Goal: Task Accomplishment & Management: Complete application form

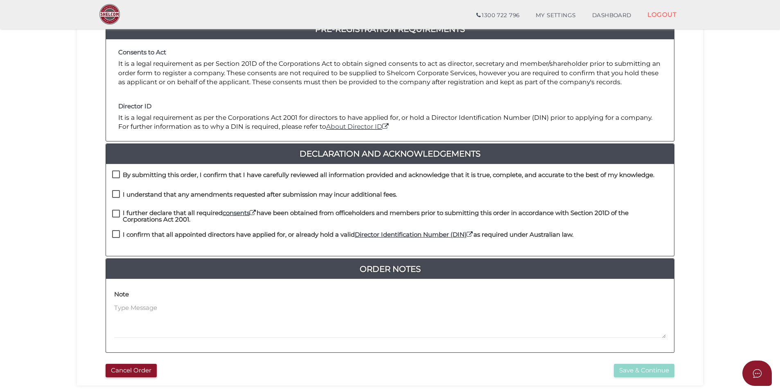
scroll to position [106, 0]
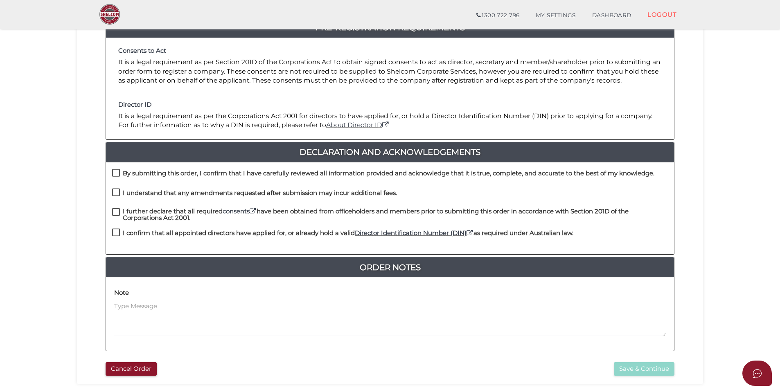
click at [116, 177] on label "By submitting this order, I confirm that I have carefully reviewed all informat…" at bounding box center [383, 175] width 542 height 10
checkbox input "true"
click at [116, 191] on label "I understand that any amendments requested after submission may incur additiona…" at bounding box center [254, 195] width 285 height 10
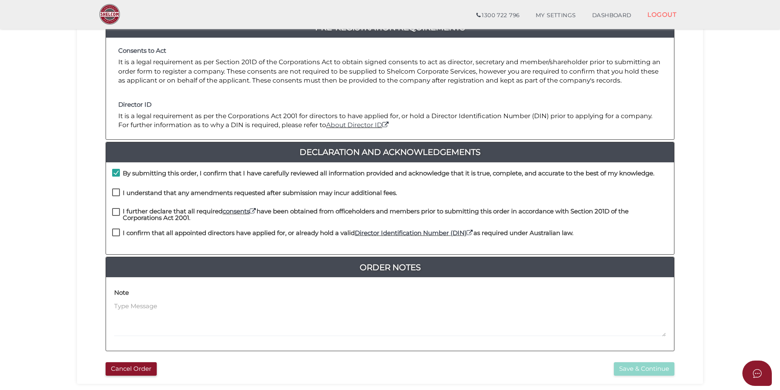
checkbox input "true"
click at [117, 211] on label "I further declare that all required consents have been obtained from officehold…" at bounding box center [390, 213] width 556 height 10
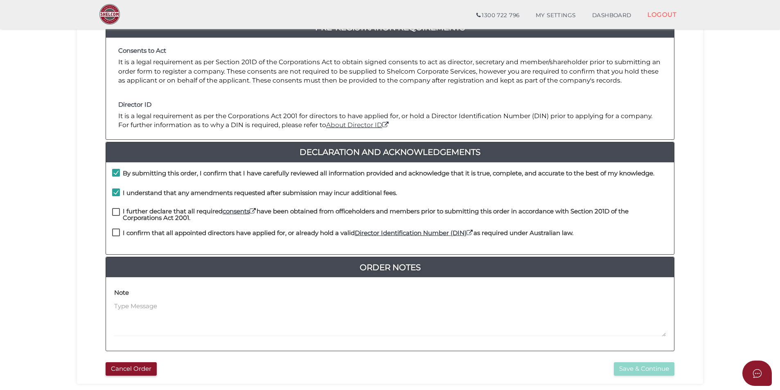
click at [113, 216] on label "I further declare that all required consents have been obtained from officehold…" at bounding box center [390, 213] width 556 height 10
checkbox input "true"
click at [117, 230] on label "I confirm that all appointed directors have applied for, or already hold a vali…" at bounding box center [342, 235] width 461 height 10
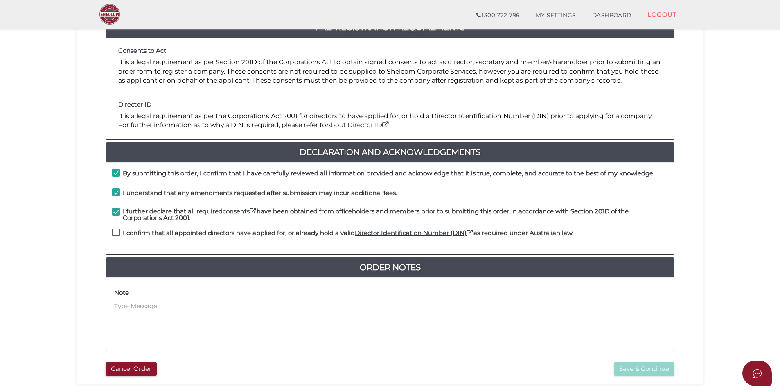
checkbox input "true"
click at [651, 373] on button "Save & Continue" at bounding box center [644, 368] width 61 height 13
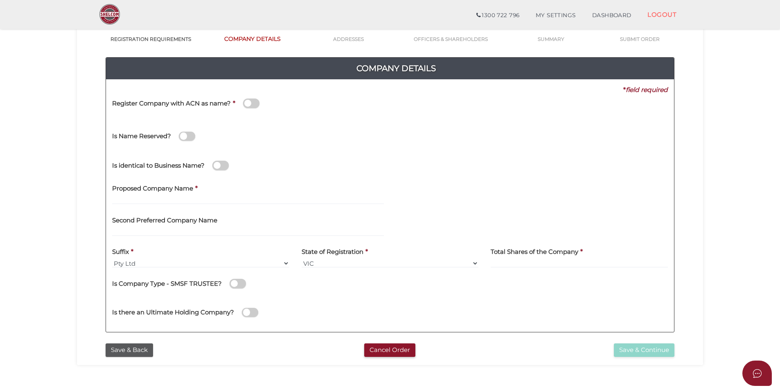
scroll to position [66, 0]
click at [256, 197] on input "text" at bounding box center [248, 199] width 272 height 9
paste input "Goldpeak Capital Pty Ltd"
type input "Goldpeak Capital Pty Ltd"
click at [348, 254] on h4 "State of Registration" at bounding box center [332, 251] width 62 height 7
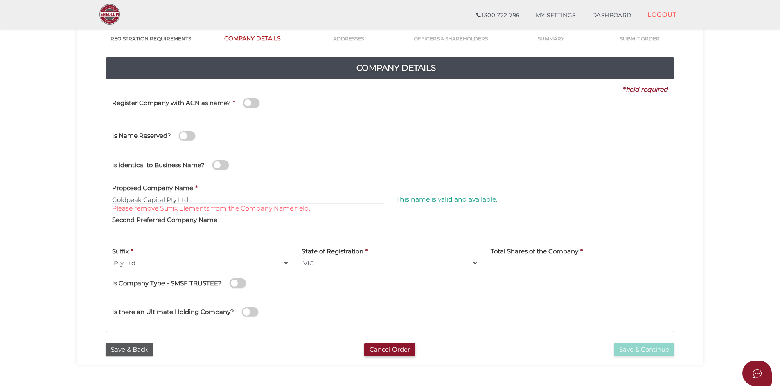
click at [350, 261] on select "VIC ACT NSW NT QLD TAS WA SA" at bounding box center [389, 263] width 177 height 9
select select "NSW"
click at [301, 259] on select "VIC ACT NSW NT QLD TAS WA SA" at bounding box center [389, 263] width 177 height 9
click at [553, 261] on input at bounding box center [578, 263] width 177 height 9
type input "100000"
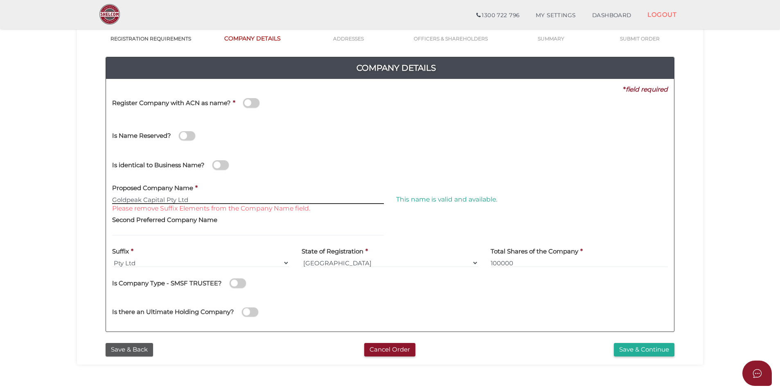
click at [191, 199] on input "Goldpeak Capital Pty Ltd" at bounding box center [248, 199] width 272 height 9
type input "Goldpeak Capital"
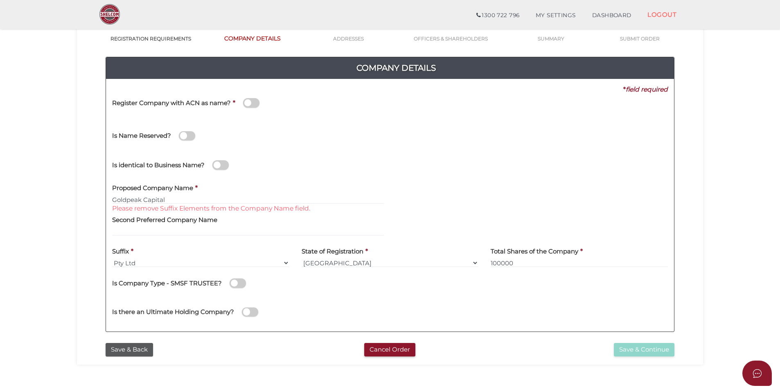
click at [358, 130] on div "Is Name Reserved?" at bounding box center [254, 131] width 284 height 23
click at [640, 352] on button "Save & Continue" at bounding box center [644, 349] width 61 height 13
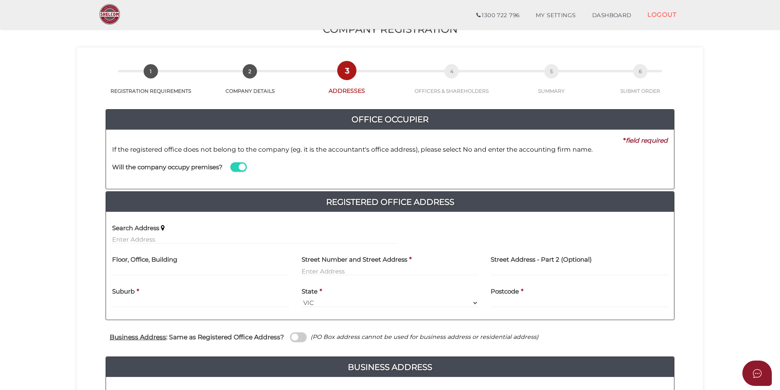
scroll to position [14, 0]
click at [144, 242] on input "text" at bounding box center [254, 239] width 284 height 9
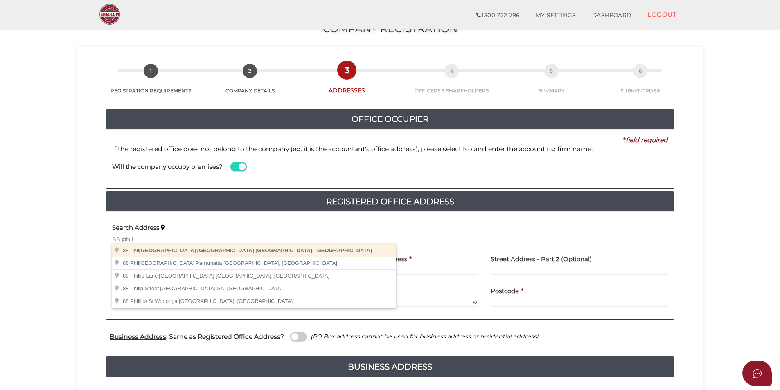
type input "88 Phillip Street, Sydney NSW, Australia"
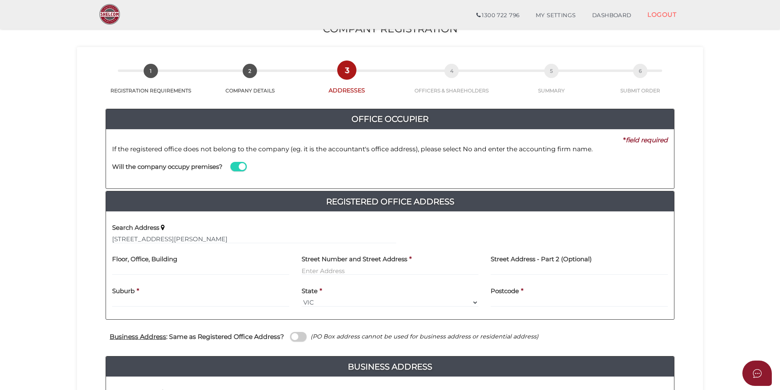
type input "88 Phillip Street"
type input "Sydney"
select select "NSW"
type input "2000"
click at [166, 272] on input "text" at bounding box center [200, 270] width 177 height 9
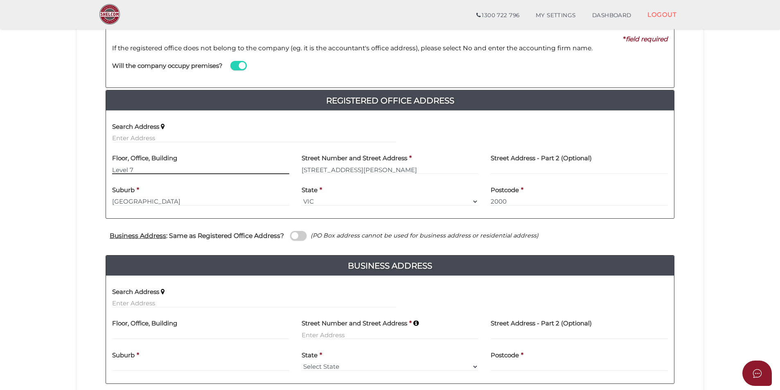
scroll to position [115, 0]
type input "Level 7"
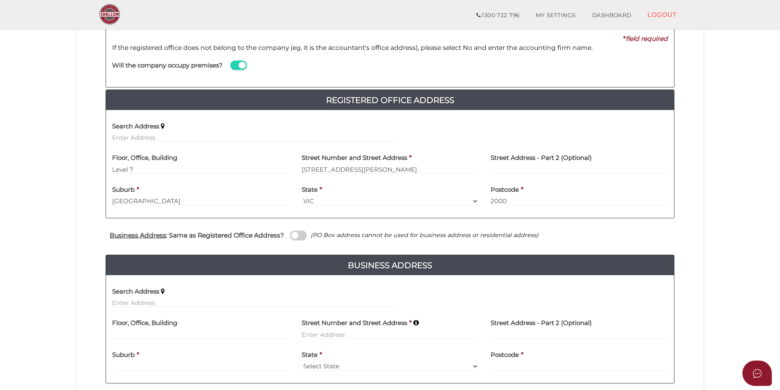
click at [295, 233] on span at bounding box center [298, 235] width 16 height 9
click at [0, 0] on input "checkbox" at bounding box center [0, 0] width 0 height 0
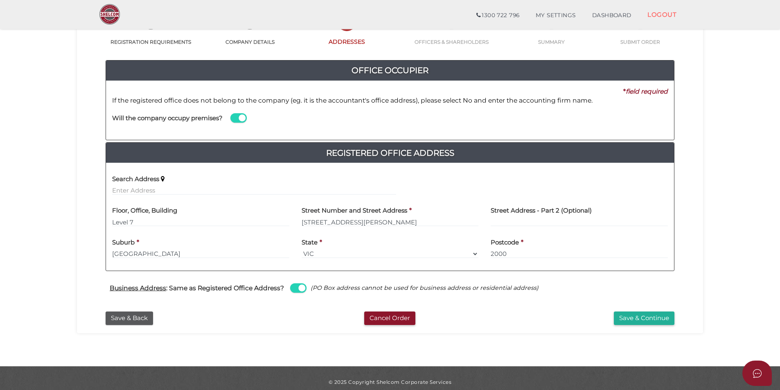
scroll to position [62, 0]
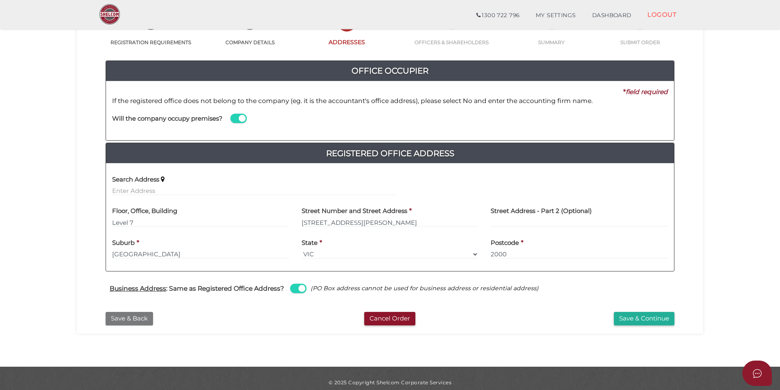
click at [136, 319] on button "Save & Back" at bounding box center [129, 318] width 47 height 13
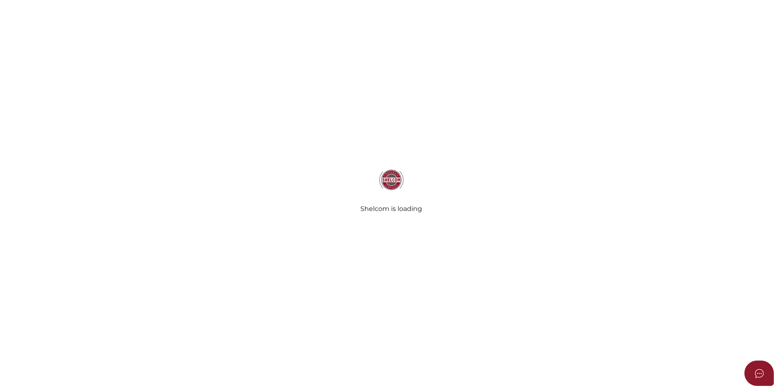
select select "NSW"
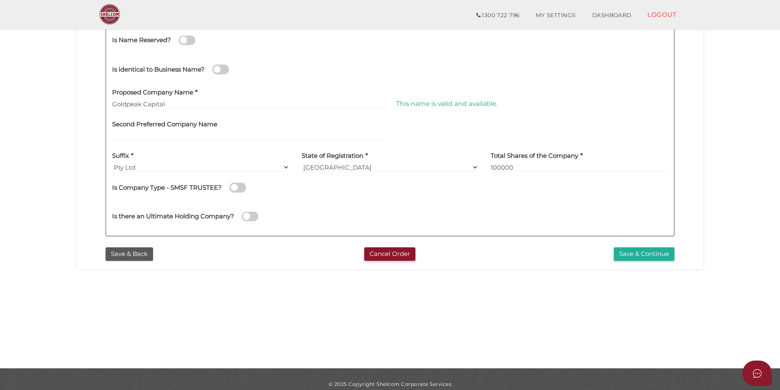
scroll to position [171, 0]
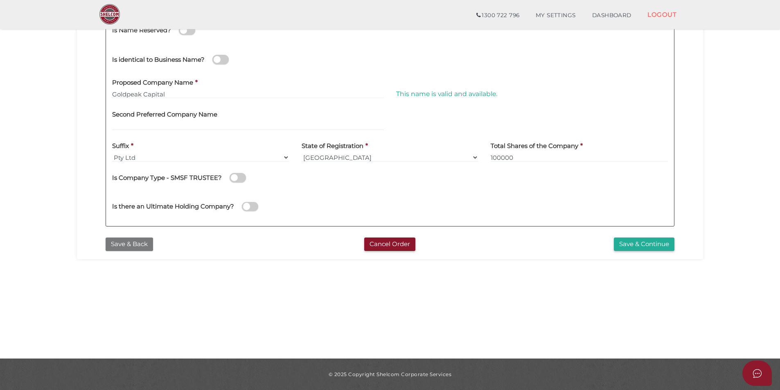
click at [137, 243] on button "Save & Back" at bounding box center [129, 244] width 47 height 13
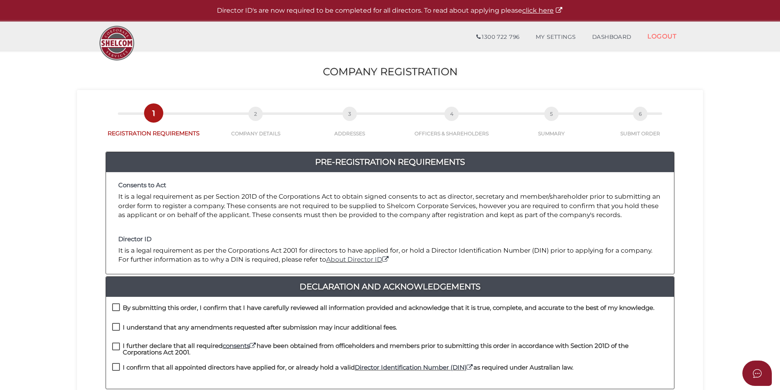
scroll to position [93, 0]
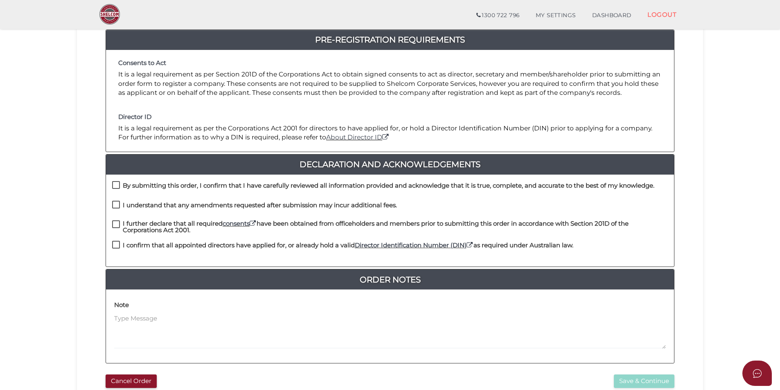
click at [118, 184] on label "By submitting this order, I confirm that I have carefully reviewed all informat…" at bounding box center [383, 187] width 542 height 10
checkbox input "true"
click at [118, 202] on label "I understand that any amendments requested after submission may incur additiona…" at bounding box center [254, 207] width 285 height 10
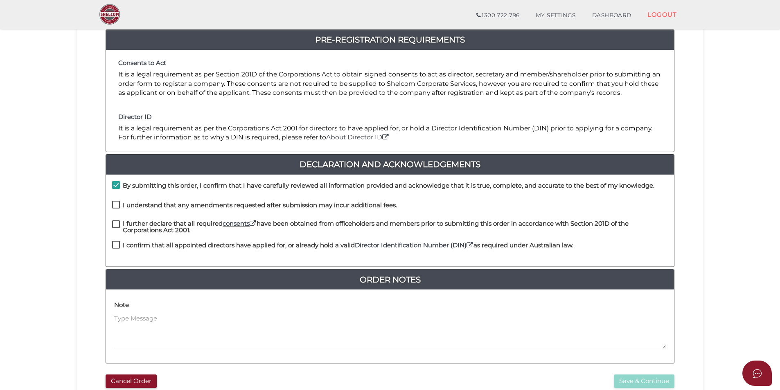
checkbox input "true"
click at [114, 224] on label "I further declare that all required consents have been obtained from officehold…" at bounding box center [390, 225] width 556 height 10
checkbox input "true"
click at [118, 244] on label "I confirm that all appointed directors have applied for, or already hold a vali…" at bounding box center [342, 247] width 461 height 10
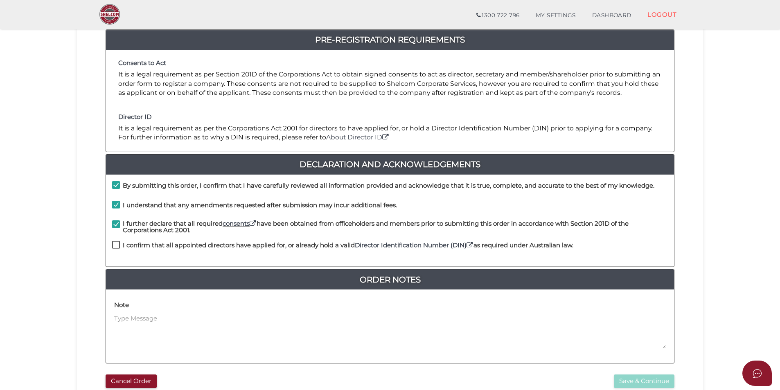
checkbox input "true"
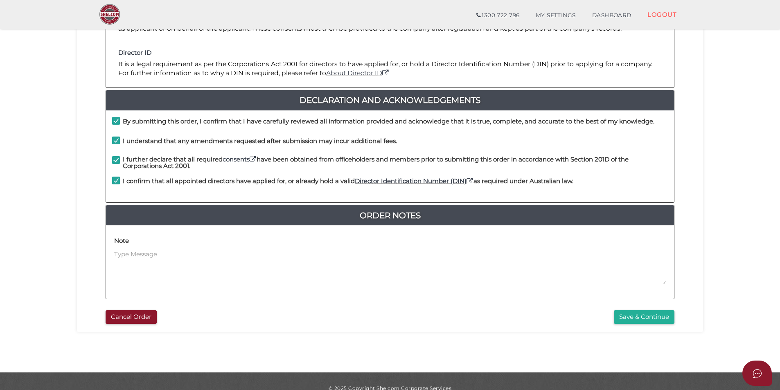
scroll to position [158, 0]
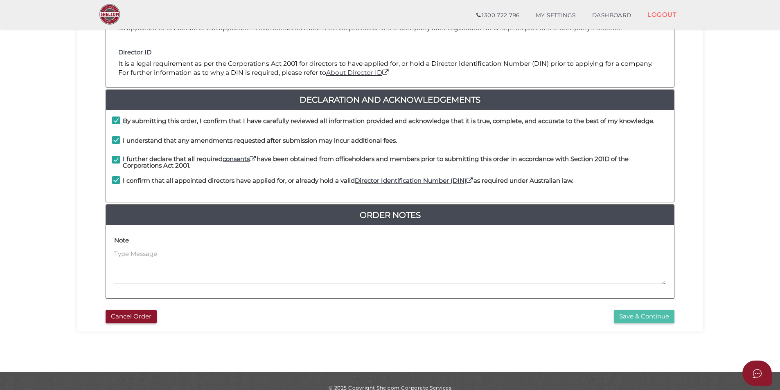
click at [652, 322] on button "Save & Continue" at bounding box center [644, 316] width 61 height 13
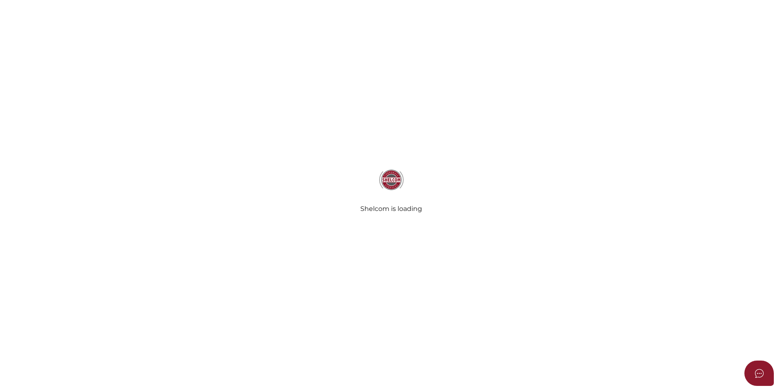
select select "[GEOGRAPHIC_DATA]"
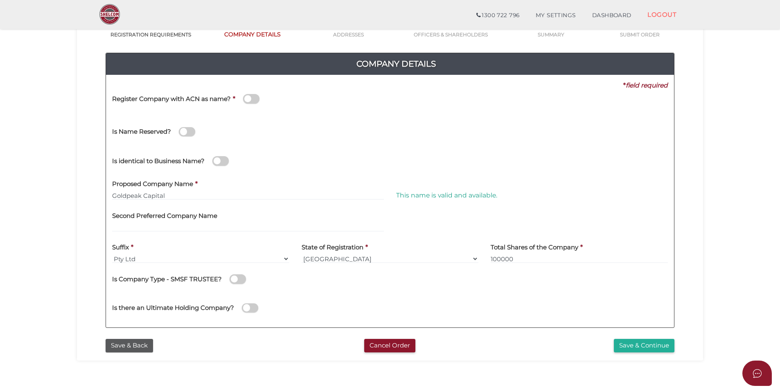
scroll to position [70, 0]
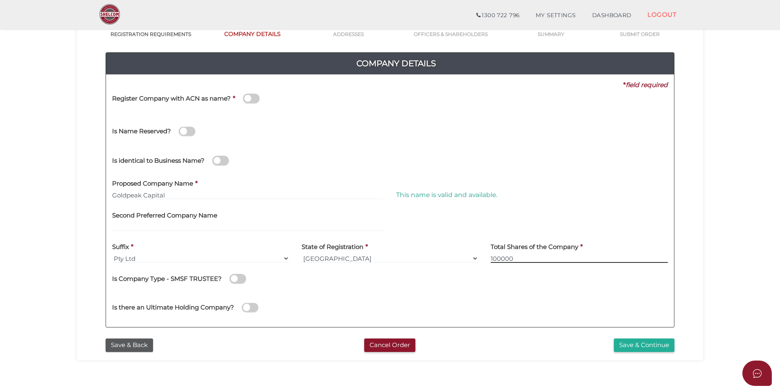
click at [500, 262] on input "100000" at bounding box center [578, 258] width 177 height 9
click at [639, 349] on button "Save & Continue" at bounding box center [644, 345] width 61 height 13
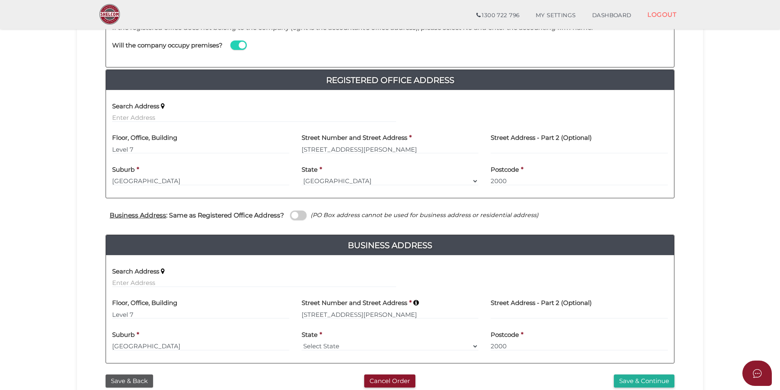
scroll to position [136, 0]
click at [295, 219] on span at bounding box center [298, 214] width 16 height 9
click at [0, 0] on input "checkbox" at bounding box center [0, 0] width 0 height 0
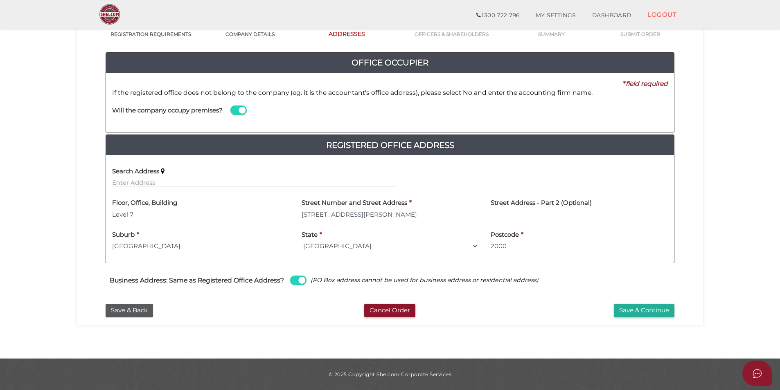
scroll to position [70, 0]
click at [624, 307] on button "Save & Continue" at bounding box center [644, 310] width 61 height 13
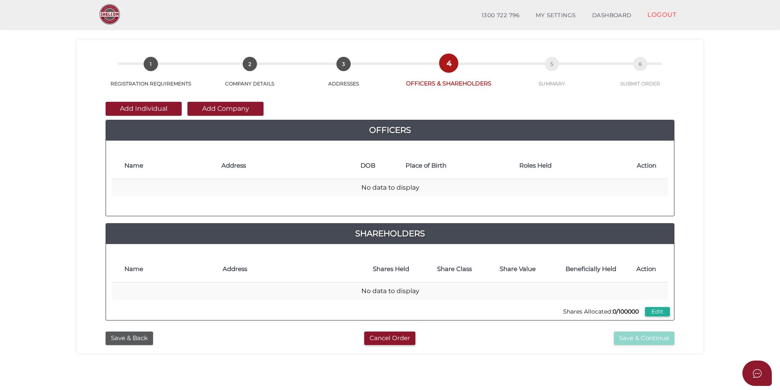
scroll to position [21, 0]
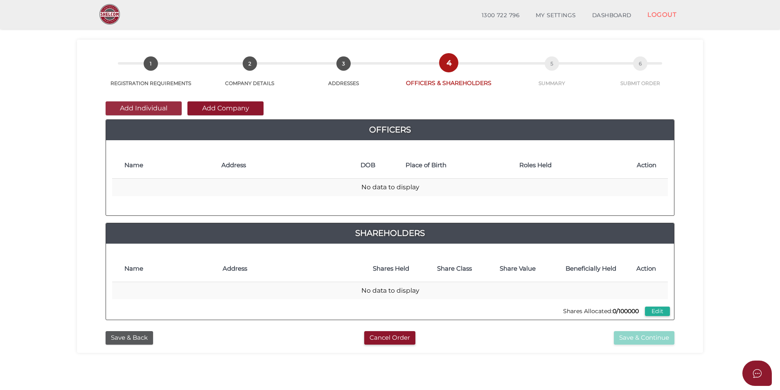
click at [157, 109] on button "Add Individual" at bounding box center [144, 108] width 76 height 14
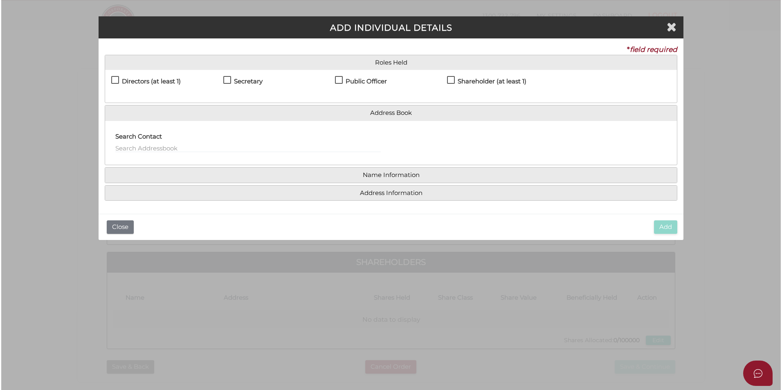
scroll to position [0, 0]
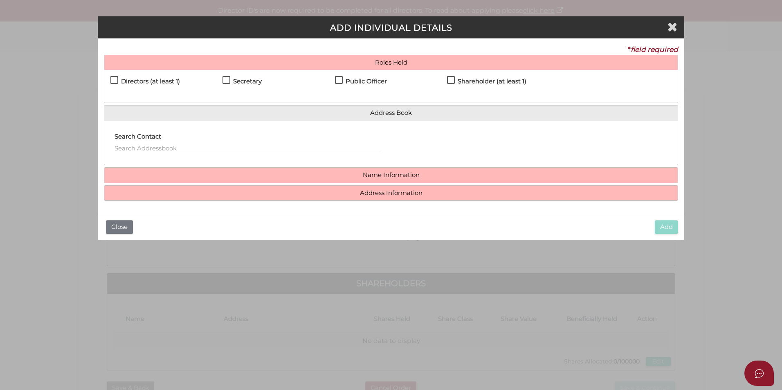
click at [122, 82] on h4 "Directors (at least 1)" at bounding box center [150, 81] width 59 height 7
checkbox input "true"
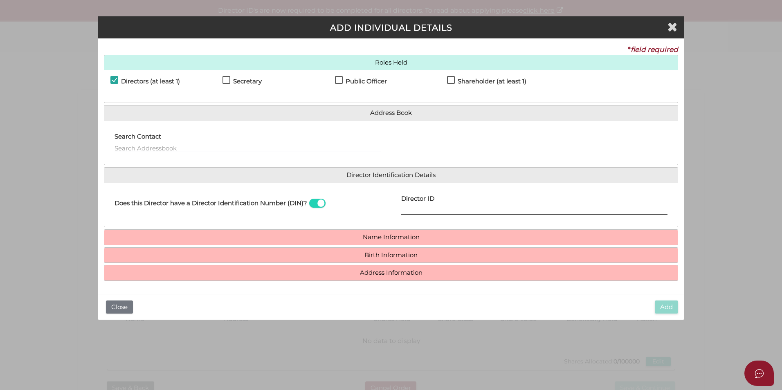
click at [426, 207] on input "Director ID" at bounding box center [534, 210] width 266 height 9
paste input "036620910667328"
type input "036620910667328"
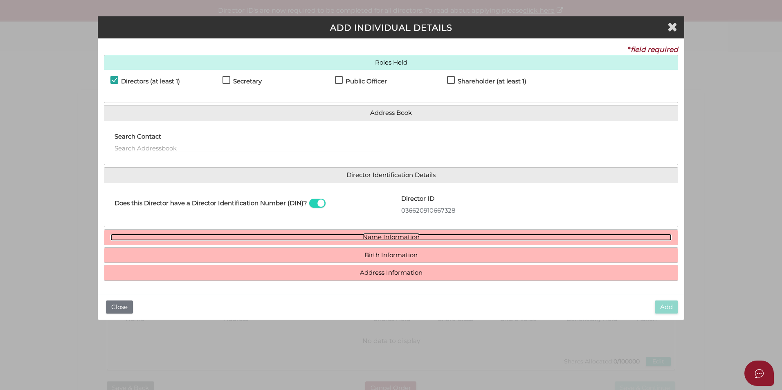
click at [404, 234] on link "Name Information" at bounding box center [390, 237] width 561 height 7
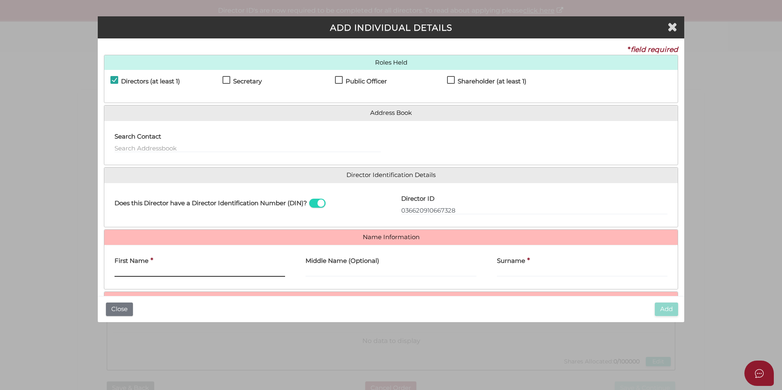
click at [178, 270] on input "First Name" at bounding box center [200, 272] width 171 height 9
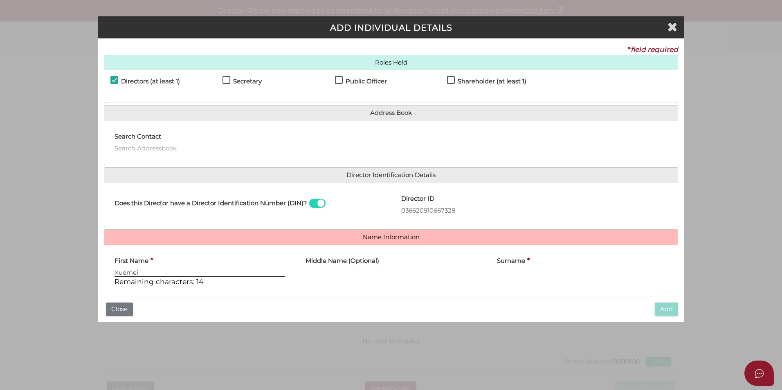
type input "Xuemei"
click at [503, 272] on input "Surname" at bounding box center [582, 272] width 171 height 9
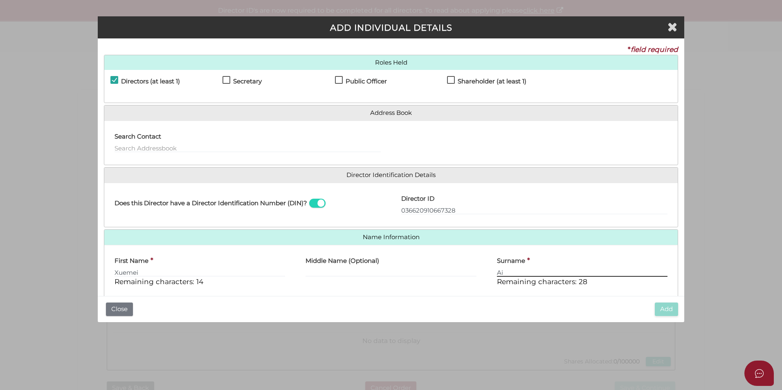
scroll to position [52, 0]
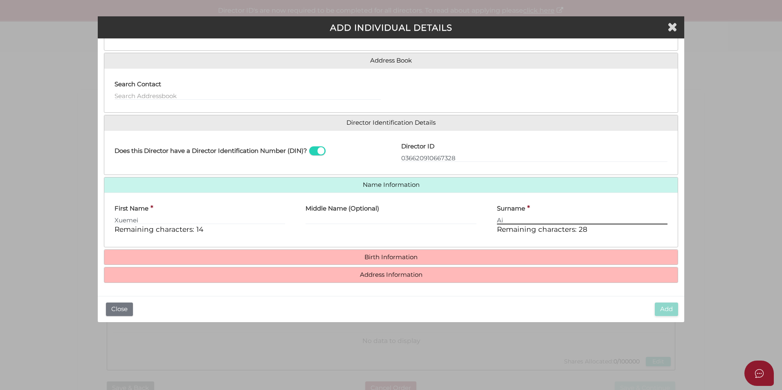
type input "Ai"
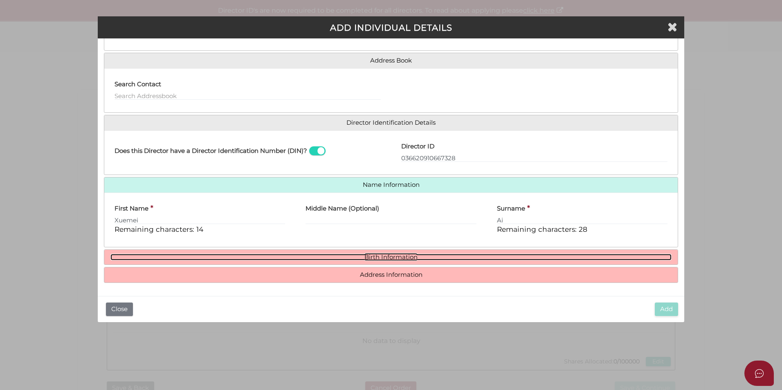
click at [457, 256] on link "Birth Information" at bounding box center [390, 257] width 561 height 7
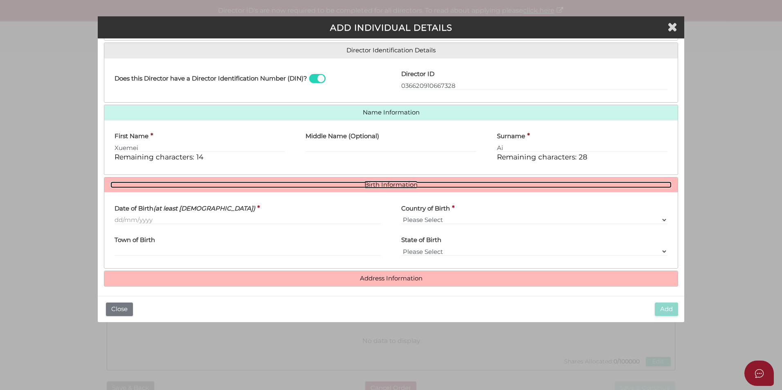
scroll to position [126, 0]
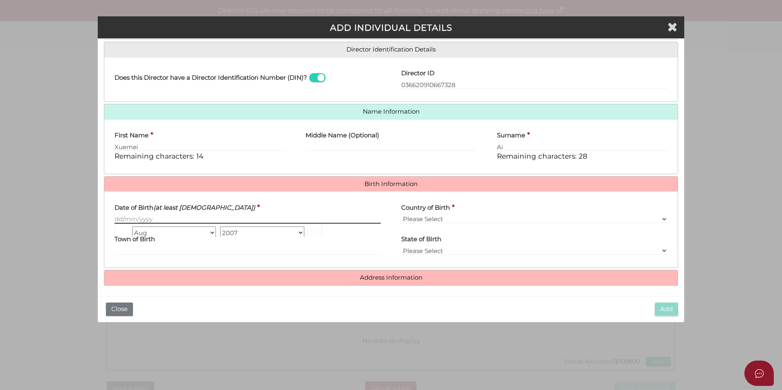
click at [133, 220] on input "Date of Birth (at least 18 years old)" at bounding box center [248, 219] width 266 height 9
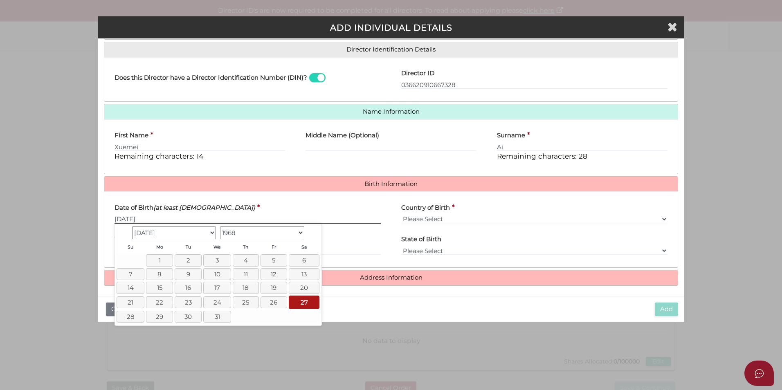
type input "[DATE]"
click at [447, 218] on select "Please Select v Australia Afghanistan Albania Algeria American Samoa Andorra An…" at bounding box center [534, 219] width 266 height 9
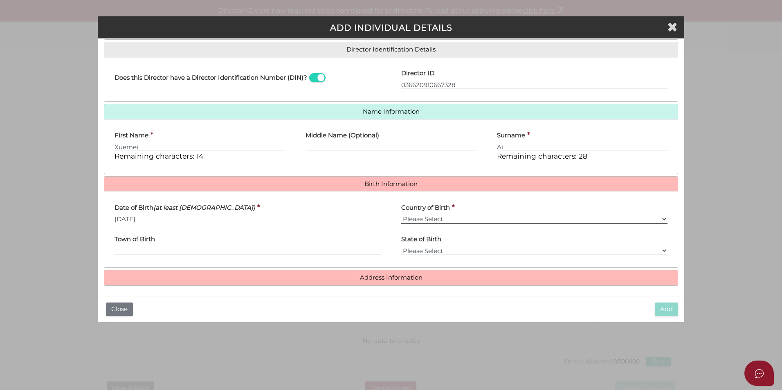
select select "[GEOGRAPHIC_DATA]"
click at [401, 215] on select "Please Select v Australia Afghanistan Albania Algeria American Samoa Andorra An…" at bounding box center [534, 219] width 266 height 9
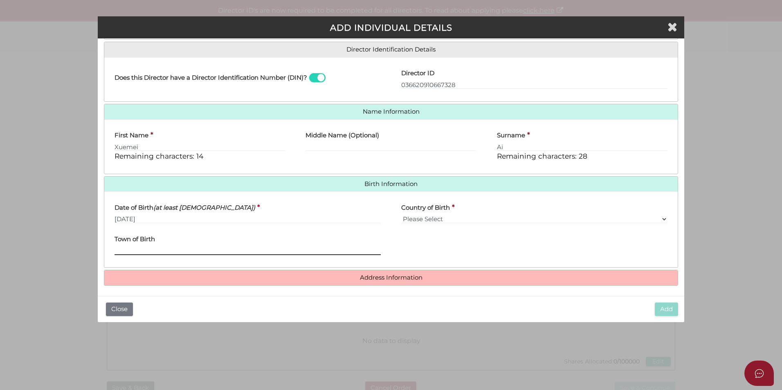
click at [226, 248] on input "Town of Birth" at bounding box center [248, 250] width 266 height 9
type input "Gansu"
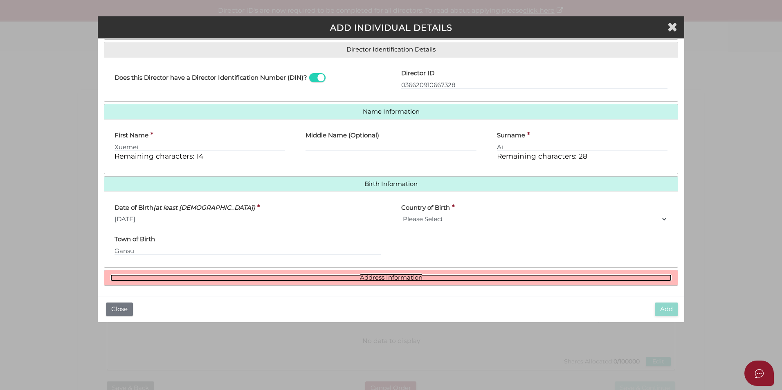
click at [327, 281] on link "Address Information" at bounding box center [390, 277] width 561 height 7
click at [319, 277] on link "Address Information" at bounding box center [390, 277] width 561 height 7
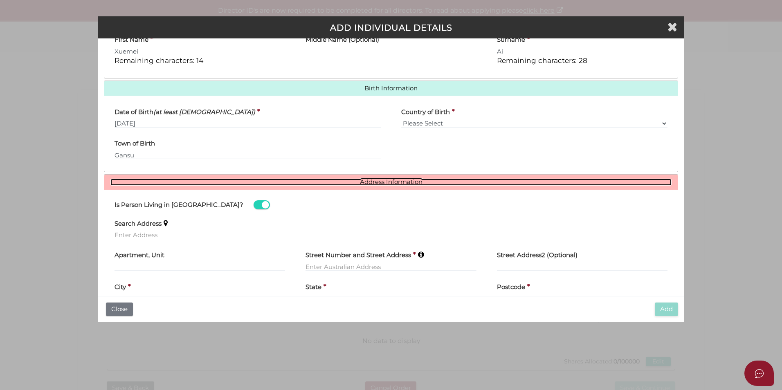
scroll to position [222, 0]
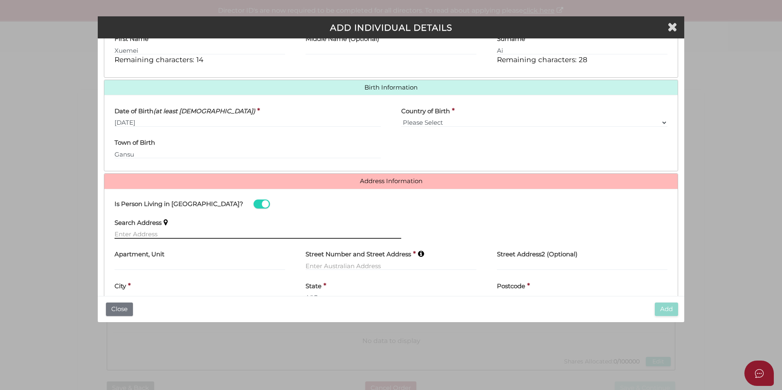
click at [193, 233] on input "text" at bounding box center [258, 234] width 287 height 9
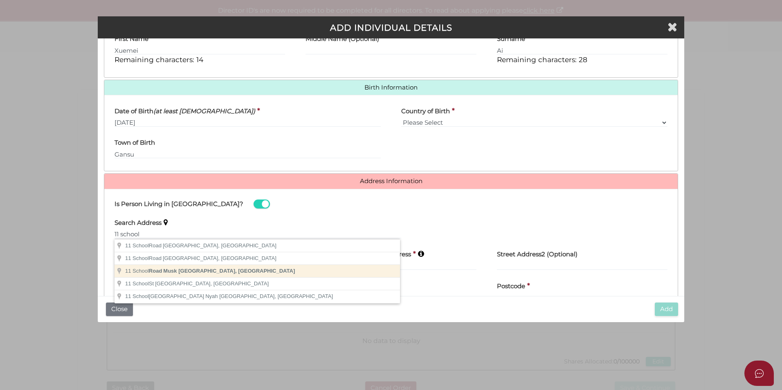
type input "11 School Road, Musk VIC, Australia"
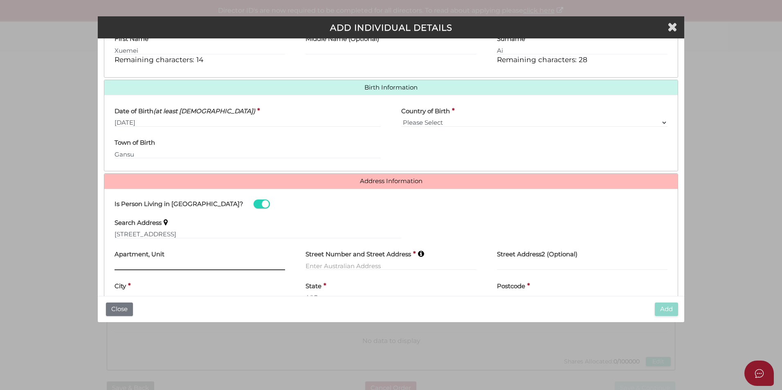
type input "11 School Road"
type input "Musk"
select select "VIC"
type input "3461"
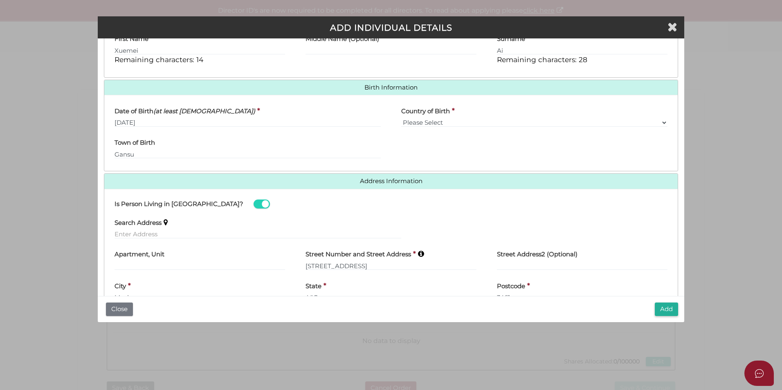
click at [344, 218] on div "Search Address" at bounding box center [258, 226] width 287 height 26
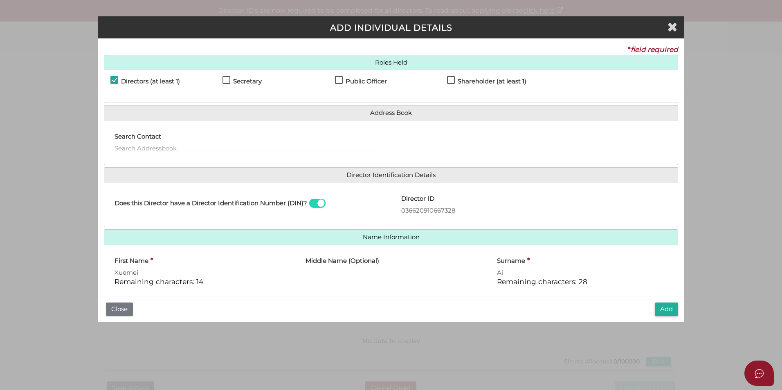
scroll to position [254, 0]
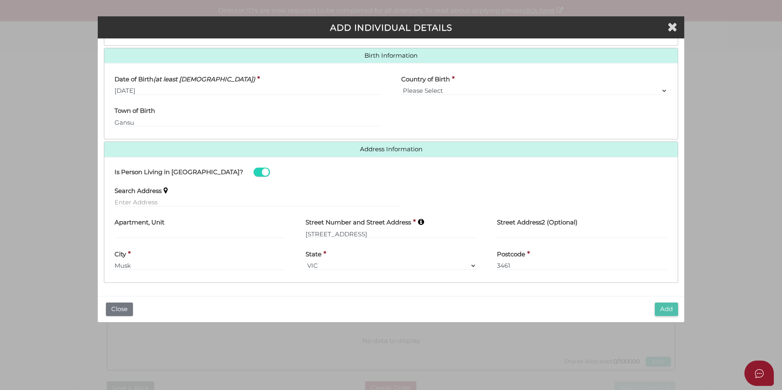
click at [663, 308] on button "Add" at bounding box center [666, 309] width 23 height 13
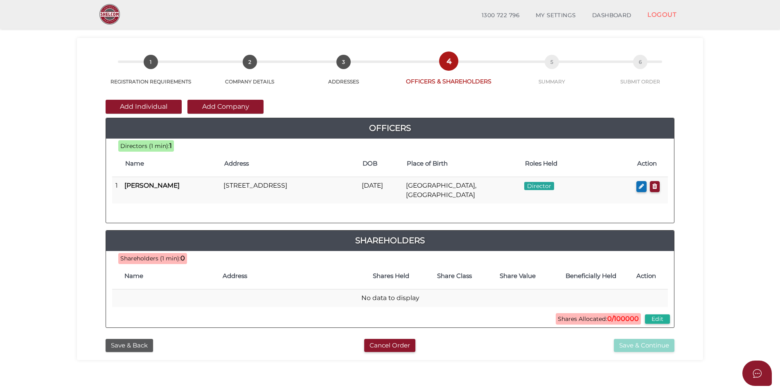
scroll to position [23, 0]
click at [220, 106] on button "Add Company" at bounding box center [225, 106] width 76 height 14
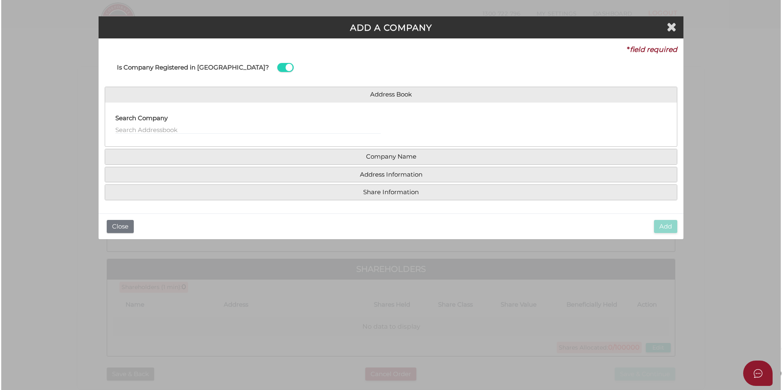
scroll to position [0, 0]
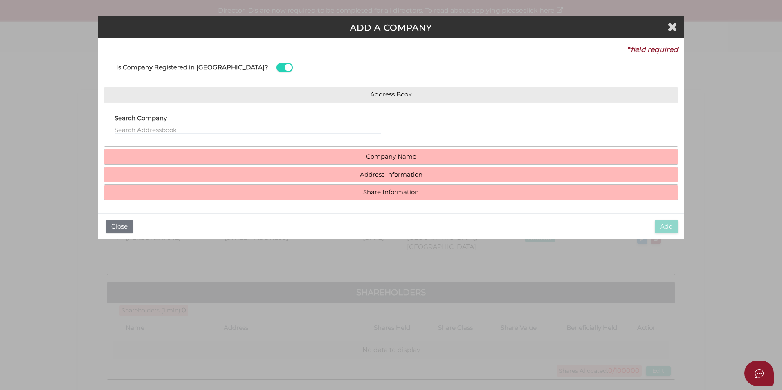
click at [259, 160] on h4 "Company Name" at bounding box center [390, 156] width 573 height 15
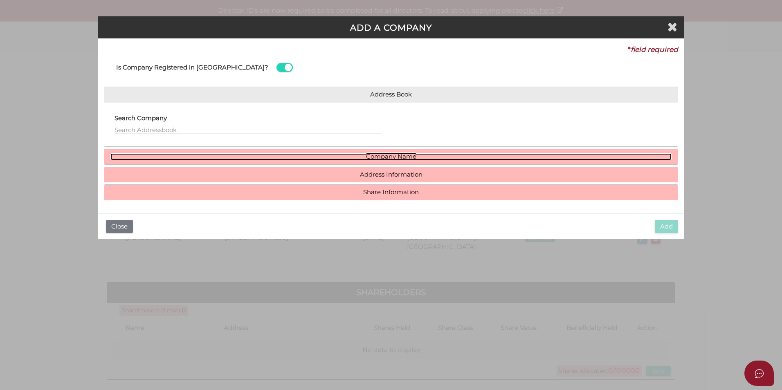
click at [301, 157] on link "Company Name" at bounding box center [390, 156] width 561 height 7
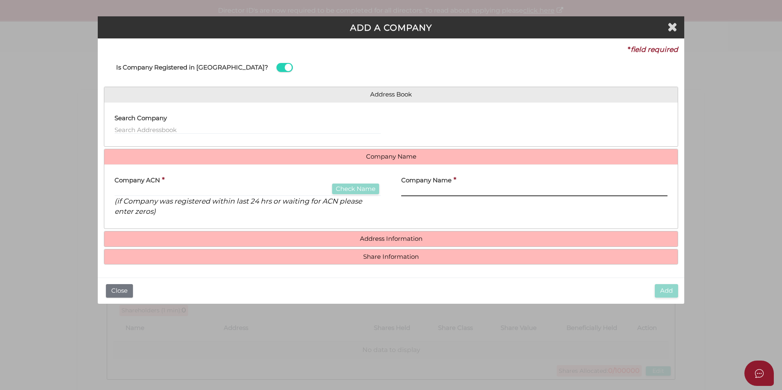
click at [429, 192] on input "text" at bounding box center [534, 191] width 266 height 9
type input "VEEGOO I"
click at [277, 67] on span at bounding box center [285, 67] width 16 height 9
click at [0, 0] on input "checkbox" at bounding box center [0, 0] width 0 height 0
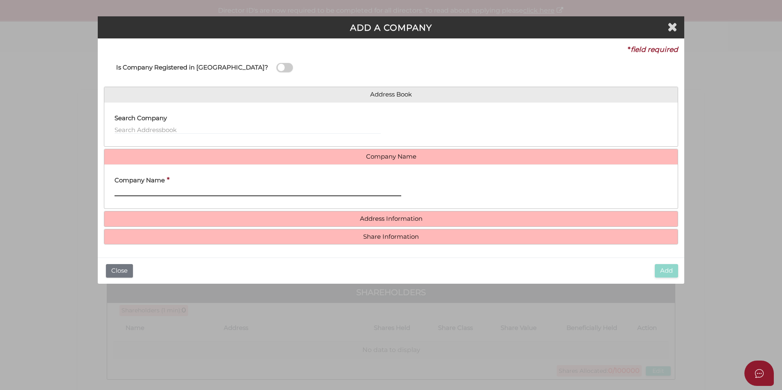
click at [244, 187] on input "text" at bounding box center [258, 191] width 287 height 9
click at [130, 189] on input "text" at bounding box center [258, 191] width 287 height 9
paste input "VEEGOO INTERNATIONAL CO.,LIMITED"
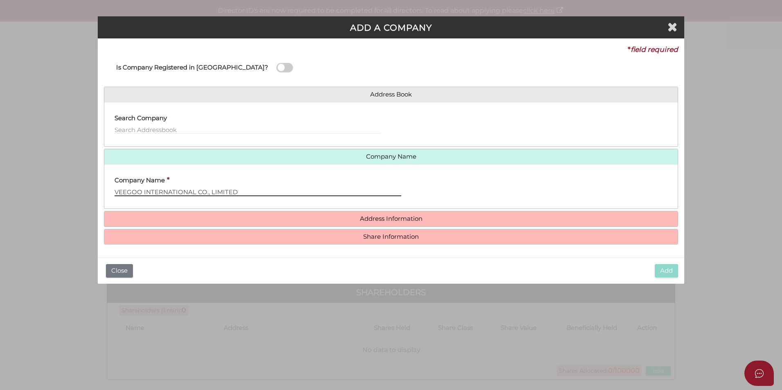
drag, startPoint x: 252, startPoint y: 190, endPoint x: 85, endPoint y: 187, distance: 167.3
click at [85, 187] on div "ADD A COMPANY * field required Is Company Registered in Australia? Address Book…" at bounding box center [391, 195] width 782 height 390
type input "VEEGOO INTERNATIONAL CO., LIMITED"
click at [256, 175] on div "Company Name * VEEGOO INTERNATIONAL CO., LIMITED" at bounding box center [258, 184] width 287 height 26
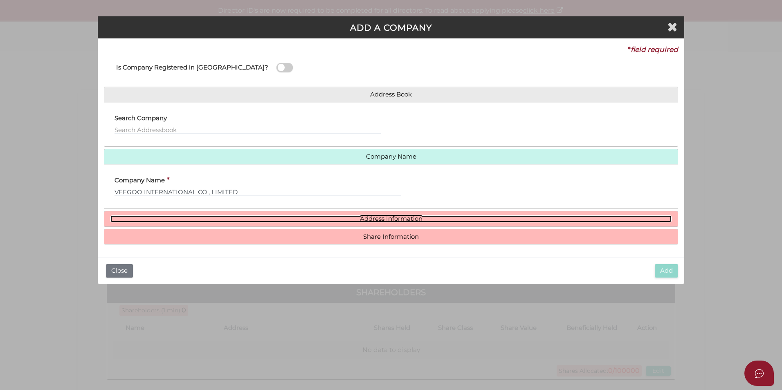
click at [348, 220] on link "Address Information" at bounding box center [390, 219] width 561 height 7
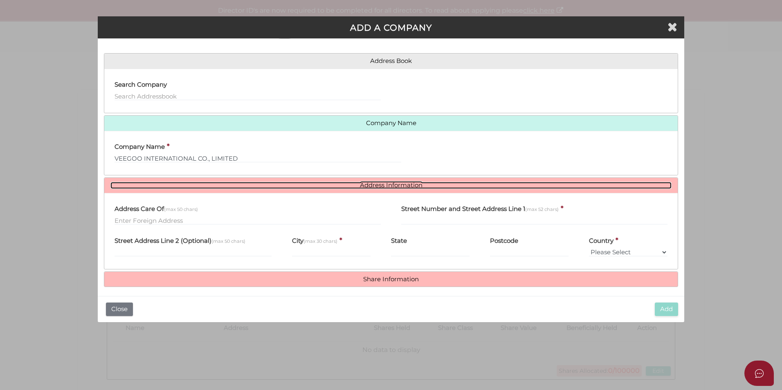
scroll to position [38, 0]
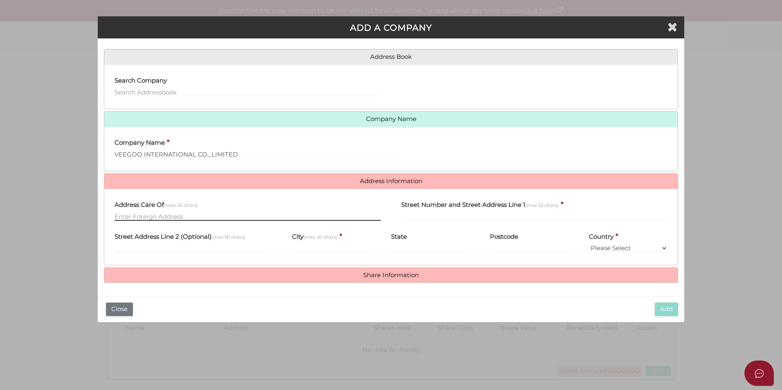
click at [197, 217] on input "text" at bounding box center [248, 216] width 266 height 9
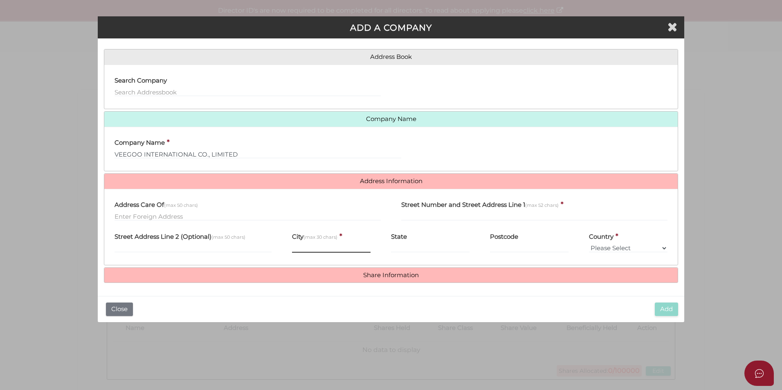
click at [334, 246] on input "text" at bounding box center [331, 248] width 79 height 9
click at [631, 250] on select "Please Select Afghanistan Albania Algeria American Samoa Andorra Angola Anguill…" at bounding box center [628, 248] width 79 height 9
select select "Hong Kong"
click at [589, 244] on select "Please Select Afghanistan Albania Algeria American Samoa Andorra Angola Anguill…" at bounding box center [628, 248] width 79 height 9
click at [511, 245] on input "text" at bounding box center [529, 248] width 79 height 9
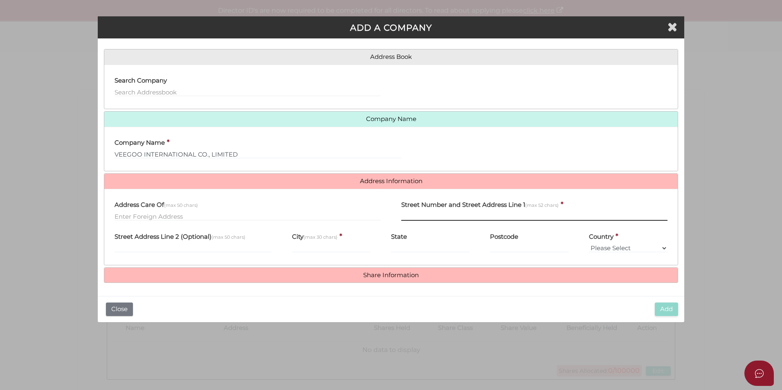
click at [431, 214] on input "text" at bounding box center [534, 216] width 266 height 9
type input "w"
click at [412, 216] on input "26" at bounding box center [534, 216] width 266 height 9
type input "2"
drag, startPoint x: 428, startPoint y: 214, endPoint x: 354, endPoint y: 207, distance: 74.4
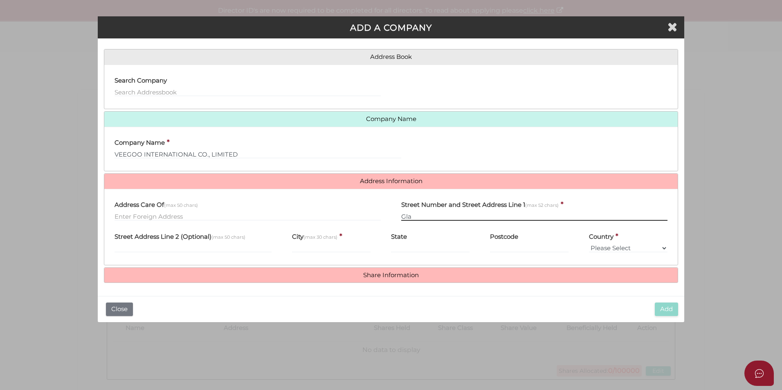
click at [354, 207] on div "Address Care Of (max 50 chars) Street Number and Street Address Line 1 (max 52 …" at bounding box center [390, 212] width 573 height 32
paste input "FLAT 2401-16"
click at [461, 216] on input "FLAT 2401-16," at bounding box center [534, 216] width 266 height 9
paste input "WING SHING INDUSTRIAL BUILDING"
click at [579, 219] on input "FLAT 2401-16, WING SHING INDUSTRIAL BUILDING," at bounding box center [534, 216] width 266 height 9
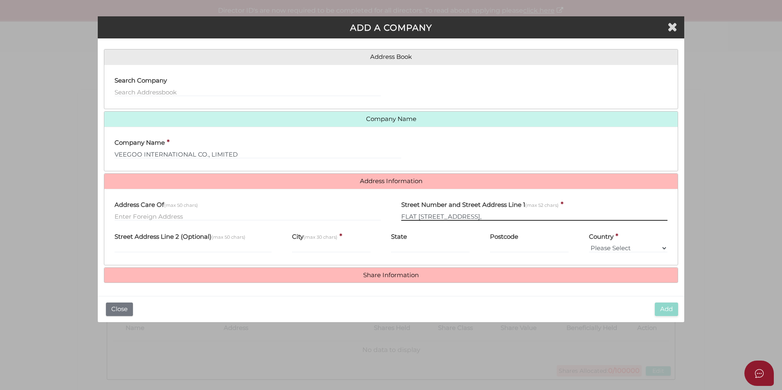
paste input "26 NG"
click at [585, 215] on input "FLAT 2401-16, WING SHING INDUSTRIAL BUILDING, 26 NG" at bounding box center [534, 216] width 266 height 9
click at [585, 216] on input "FLAT 2401-16, WING SHING INDUSTRIAL BUILDING, 26 NG" at bounding box center [534, 216] width 266 height 9
type input "FLAT 2401-16, WING SHING INDUSTRIAL BUILDING,"
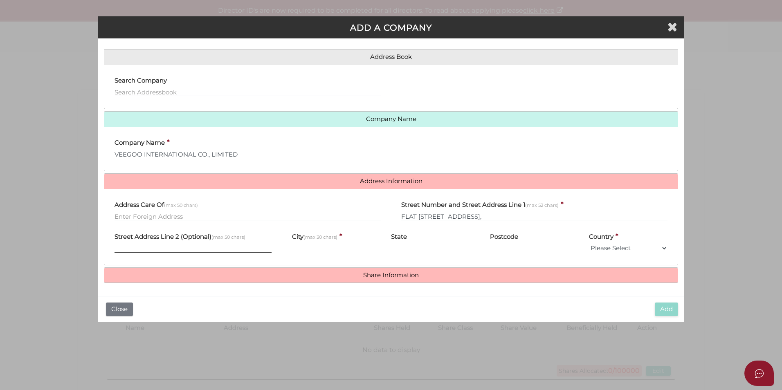
click at [140, 249] on input "text" at bounding box center [193, 248] width 157 height 9
paste input "26 NG FONG STREET SAN PO KONG"
click at [246, 254] on div "Street Address Line 2 (Optional) (max 50 chars) 26 NG FONG STREET SAN PO KONG" at bounding box center [193, 243] width 178 height 32
click at [234, 251] on input "26 NG FONG STREET SAN PO KONG" at bounding box center [193, 248] width 157 height 9
type input "26 NG FONG STREET SAN PO KONG,"
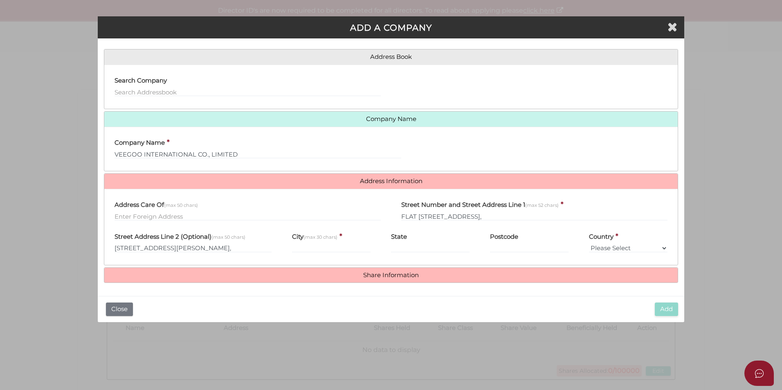
click at [317, 243] on label "City (max 30 chars)" at bounding box center [314, 235] width 45 height 17
click at [317, 248] on input "text" at bounding box center [331, 248] width 79 height 9
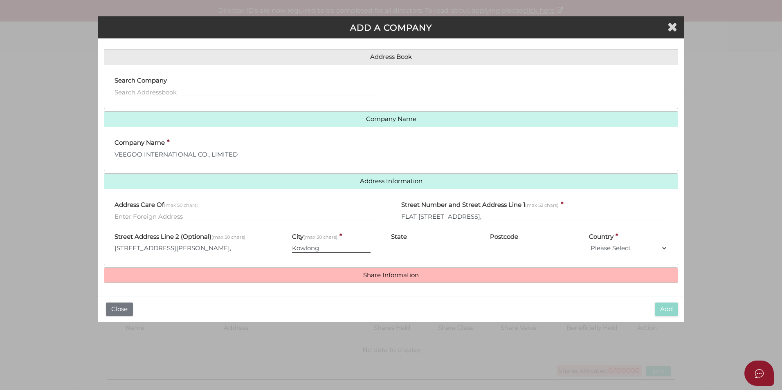
drag, startPoint x: 325, startPoint y: 248, endPoint x: 290, endPoint y: 251, distance: 35.3
click at [290, 251] on div "City (max 30 chars) * Kowlong" at bounding box center [331, 243] width 99 height 32
paste input "OWLOON"
type input "KOWLOON"
click at [238, 247] on input "26 NG FONG STREET SAN PO KONG," at bounding box center [193, 248] width 157 height 9
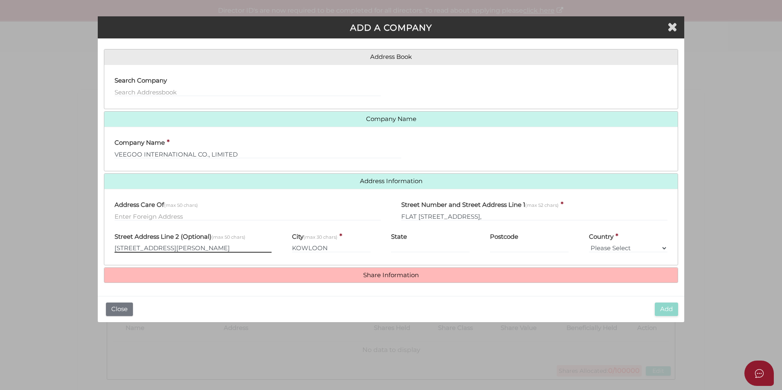
type input "26 NG FONG STREET SAN PO KONG"
click at [261, 279] on h4 "Share Information" at bounding box center [390, 275] width 573 height 15
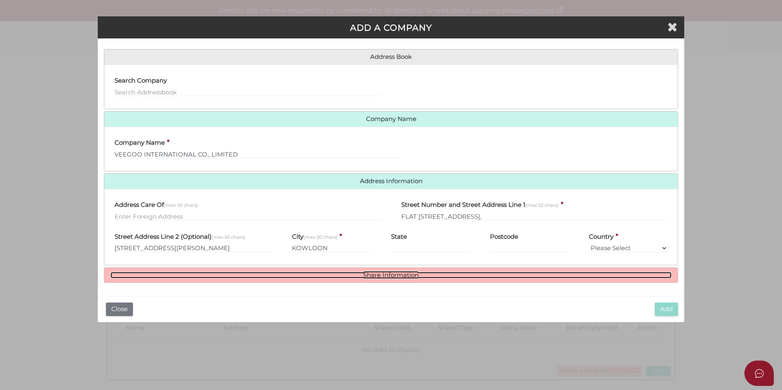
click at [401, 272] on link "Share Information" at bounding box center [390, 275] width 561 height 7
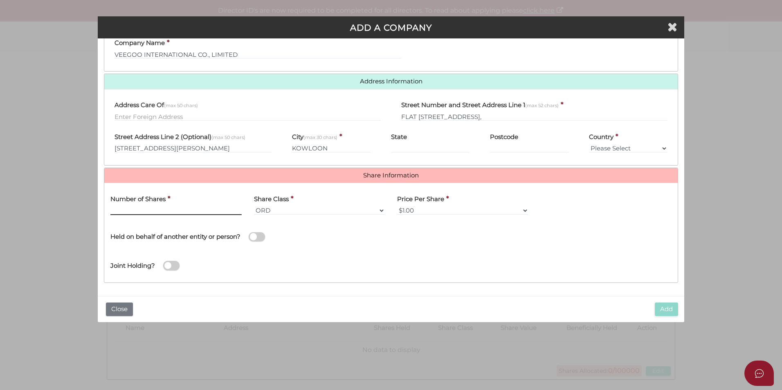
click at [155, 213] on input "text" at bounding box center [175, 210] width 131 height 9
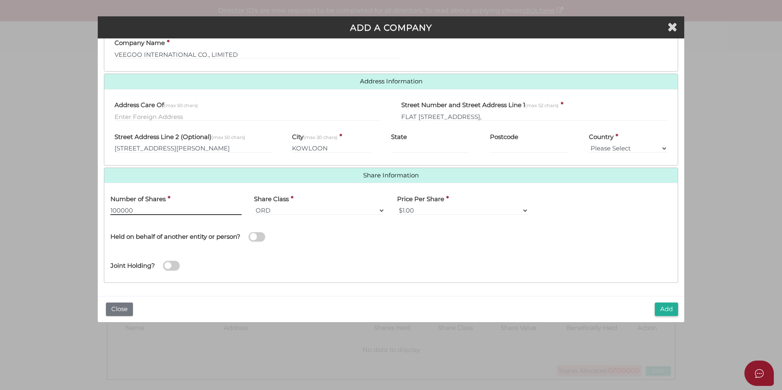
type input "100000"
click at [416, 211] on select "$1.00 $0.01 $0.001 $0.0001 $0.10 $0.50 $2.00 $5.00 $10.00 Other" at bounding box center [462, 210] width 131 height 9
click at [419, 207] on select "$1.00 $0.01 $0.001 $0.0001 $0.10 $0.50 $2.00 $5.00 $10.00 Other" at bounding box center [462, 210] width 131 height 9
click at [421, 209] on select "$1.00 $0.01 $0.001 $0.0001 $0.10 $0.50 $2.00 $5.00 $10.00 Other" at bounding box center [462, 210] width 131 height 9
click at [420, 209] on select "$1.00 $0.01 $0.001 $0.0001 $0.10 $0.50 $2.00 $5.00 $10.00 Other" at bounding box center [462, 210] width 131 height 9
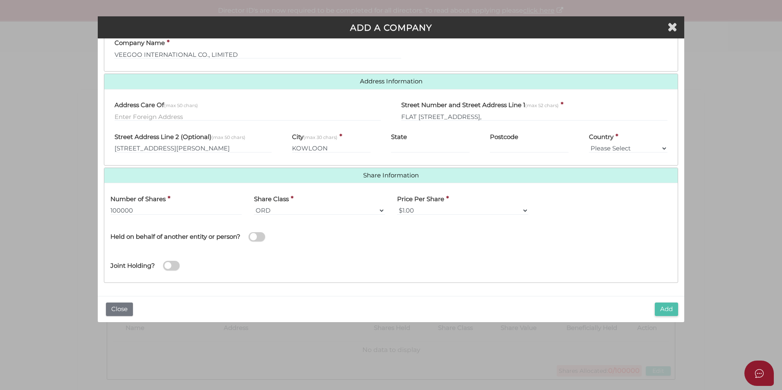
click at [666, 308] on button "Add" at bounding box center [666, 309] width 23 height 13
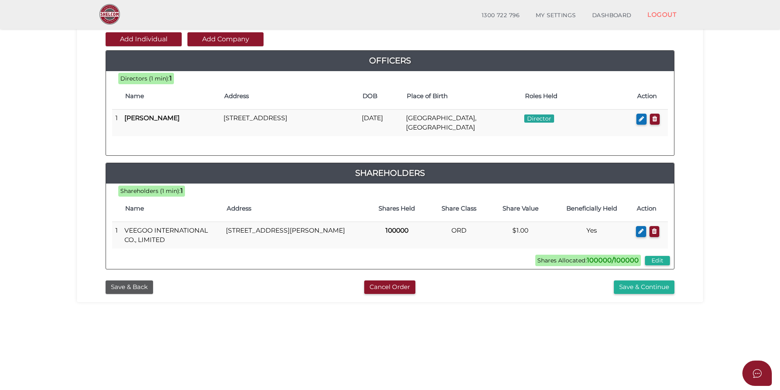
scroll to position [171, 0]
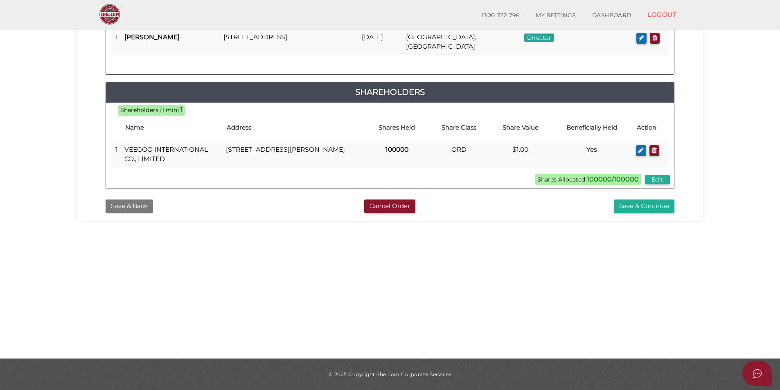
click at [126, 212] on button "Save & Back" at bounding box center [129, 206] width 47 height 13
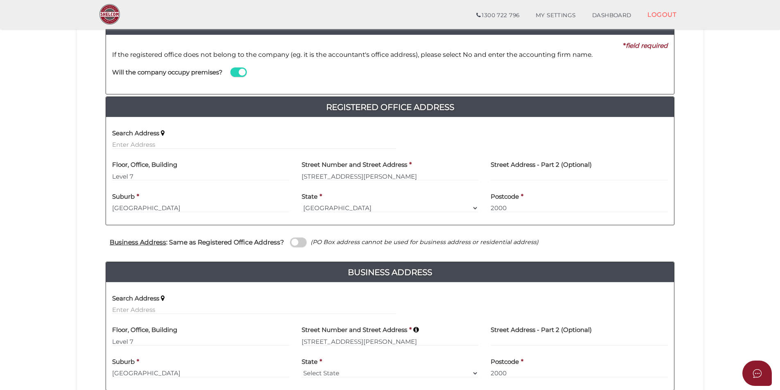
scroll to position [206, 0]
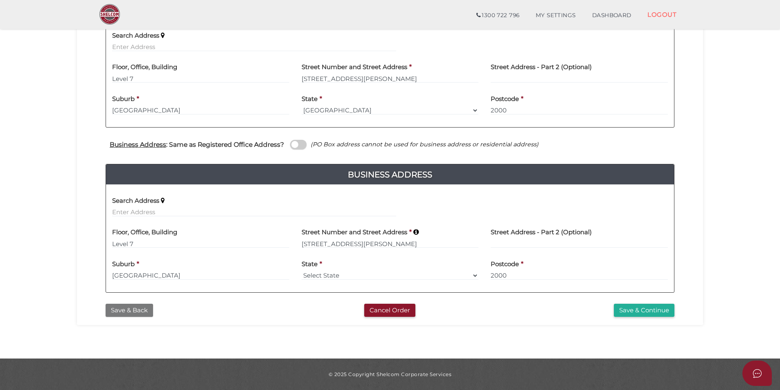
click at [133, 309] on button "Save & Back" at bounding box center [129, 310] width 47 height 13
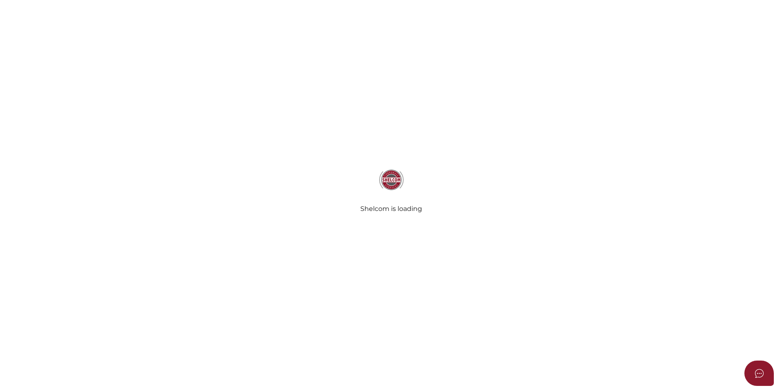
select select "[GEOGRAPHIC_DATA]"
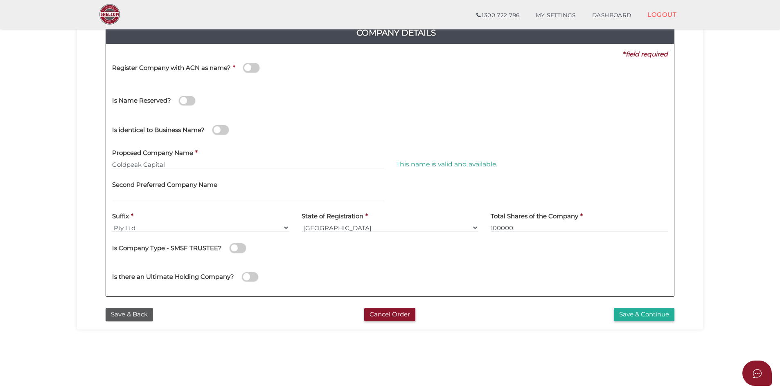
scroll to position [103, 0]
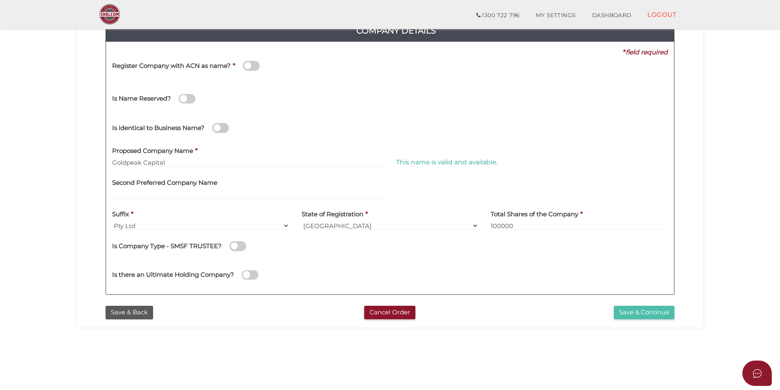
click at [629, 315] on button "Save & Continue" at bounding box center [644, 312] width 61 height 13
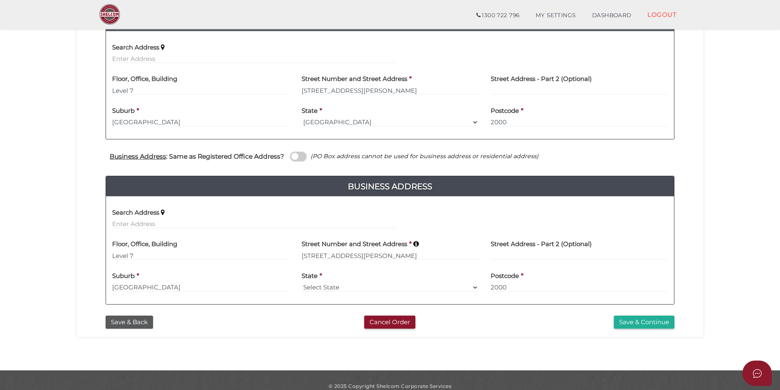
scroll to position [203, 0]
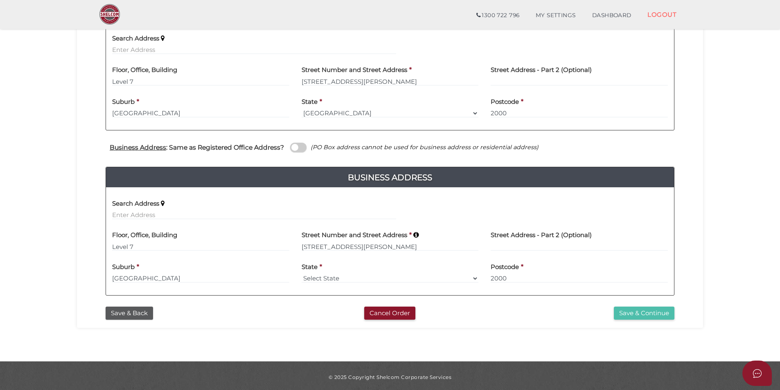
click at [646, 313] on button "Save & Continue" at bounding box center [644, 313] width 61 height 13
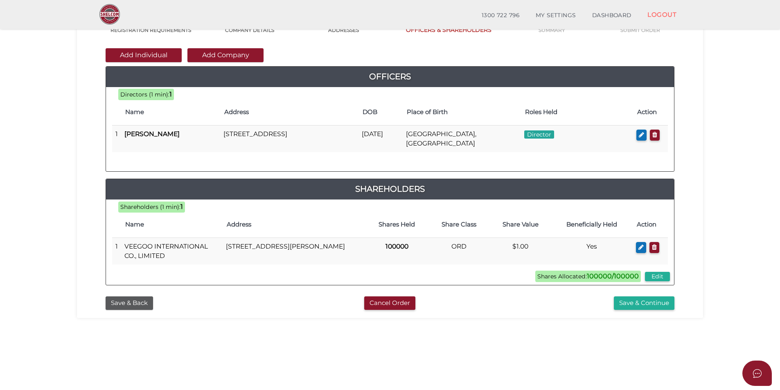
scroll to position [75, 0]
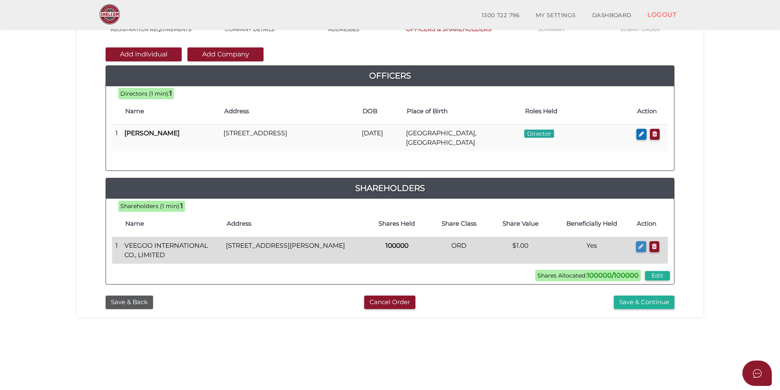
click at [639, 243] on icon "button" at bounding box center [640, 246] width 5 height 6
type input "100000"
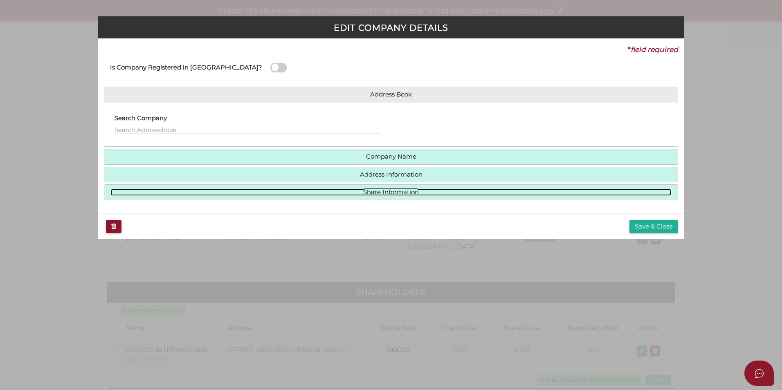
click at [461, 192] on link "Share Information" at bounding box center [390, 192] width 561 height 7
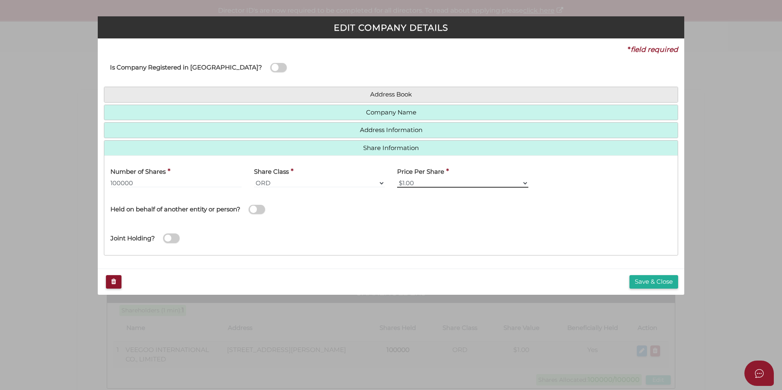
click at [524, 181] on select "$1.00 $0.01 $0.001 $0.0001 $0.10 $0.50 $2.00 $5.00 $10.00 Other" at bounding box center [462, 183] width 131 height 9
select select "Other"
click at [397, 179] on select "$1.00 $0.01 $0.001 $0.0001 $0.10 $0.50 $2.00 $5.00 $10.00 Other" at bounding box center [462, 183] width 131 height 9
click at [517, 228] on div "Joint Holding?" at bounding box center [390, 236] width 573 height 27
click at [558, 184] on input "1.54" at bounding box center [609, 183] width 137 height 9
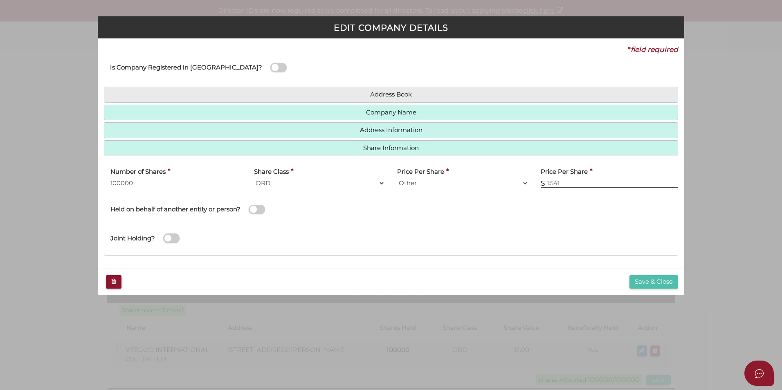
type input "1.541"
click at [653, 283] on button "Save & Close" at bounding box center [654, 281] width 49 height 13
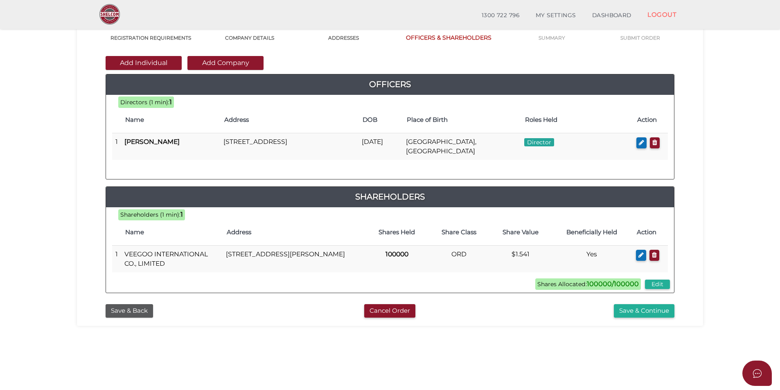
scroll to position [69, 0]
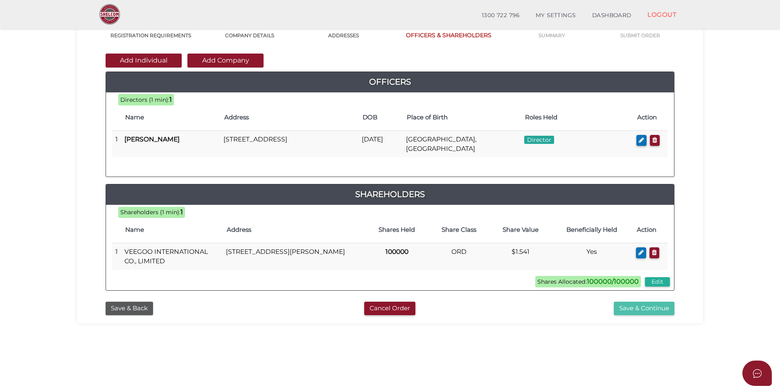
click at [639, 307] on button "Save & Continue" at bounding box center [644, 308] width 61 height 13
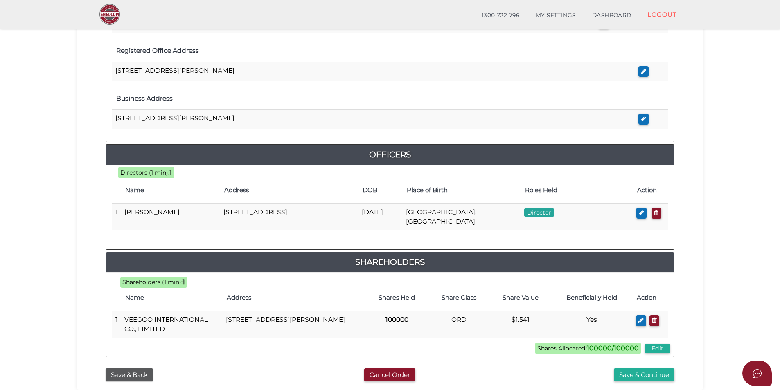
scroll to position [303, 0]
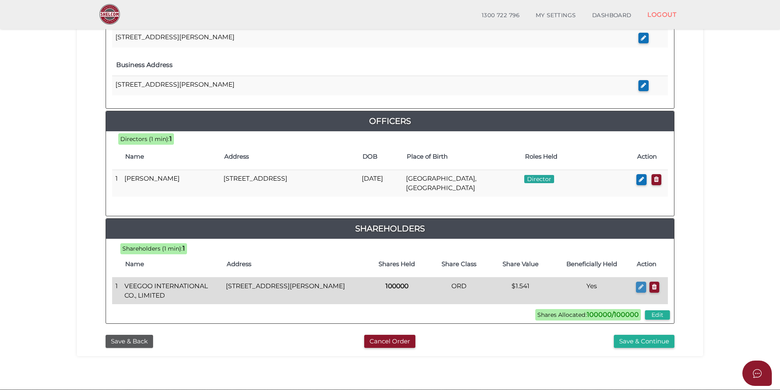
click at [639, 284] on icon "button" at bounding box center [640, 287] width 5 height 6
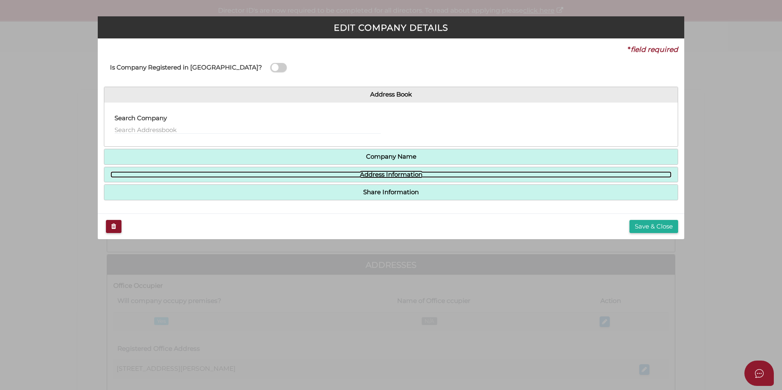
click at [374, 175] on link "Address Information" at bounding box center [390, 174] width 561 height 7
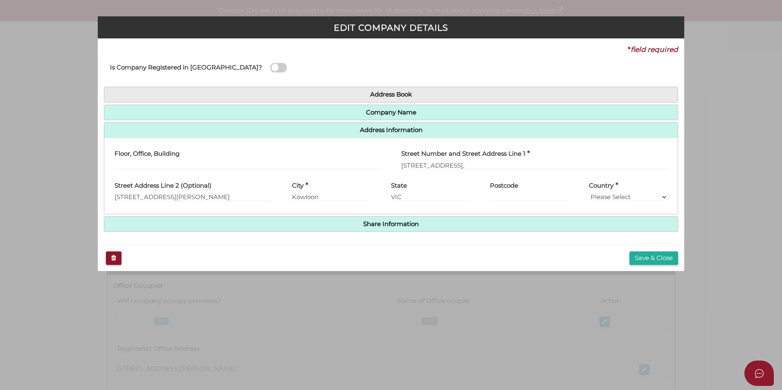
click at [400, 166] on div "Street Number and Street Address Line 1 * Flat 2401-[GEOGRAPHIC_DATA]," at bounding box center [534, 160] width 287 height 32
click at [399, 164] on div "Street Number and Street Address Line 1 * Flat 2401-[GEOGRAPHIC_DATA]," at bounding box center [534, 160] width 287 height 32
click at [402, 164] on input "[STREET_ADDRESS]," at bounding box center [534, 165] width 266 height 9
drag, startPoint x: 440, startPoint y: 165, endPoint x: 394, endPoint y: 172, distance: 46.7
click at [394, 172] on div "Street Number and Street Address Line 1 * Flat 2401-[GEOGRAPHIC_DATA]," at bounding box center [534, 160] width 287 height 32
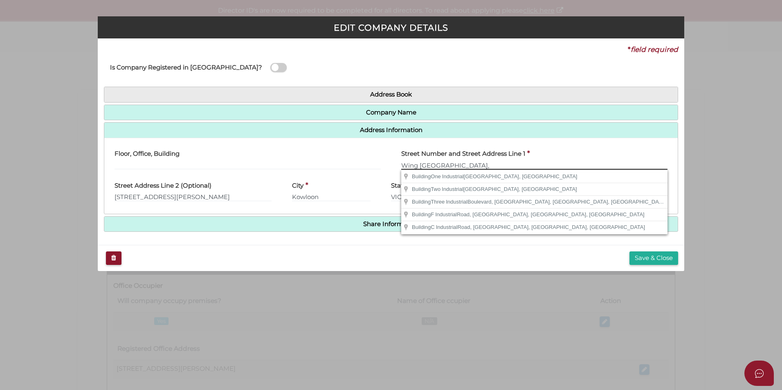
type input "Wing Shing Industrial Building,"
click at [141, 166] on input "text" at bounding box center [248, 165] width 266 height 9
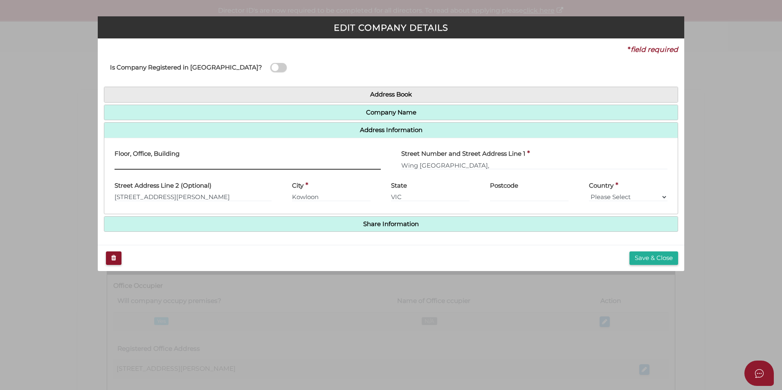
paste input "Flat 2401-16,"
type input "Flat 2401-16"
click at [655, 259] on button "Save & Close" at bounding box center [654, 258] width 49 height 13
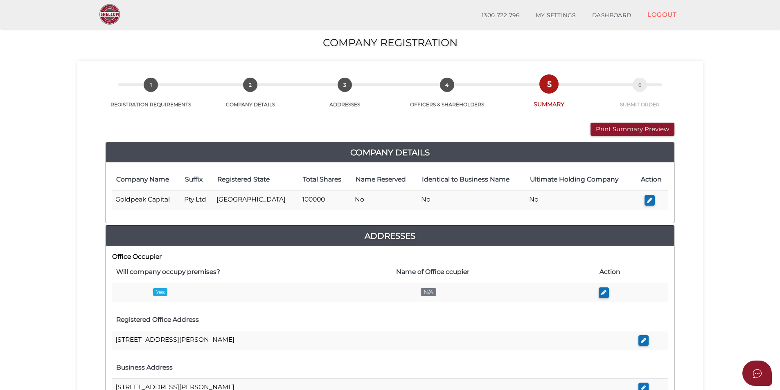
scroll to position [335, 0]
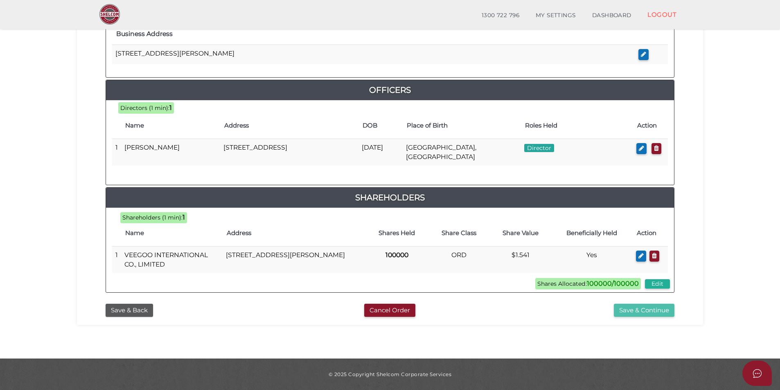
click at [636, 310] on button "Save & Continue" at bounding box center [644, 310] width 61 height 13
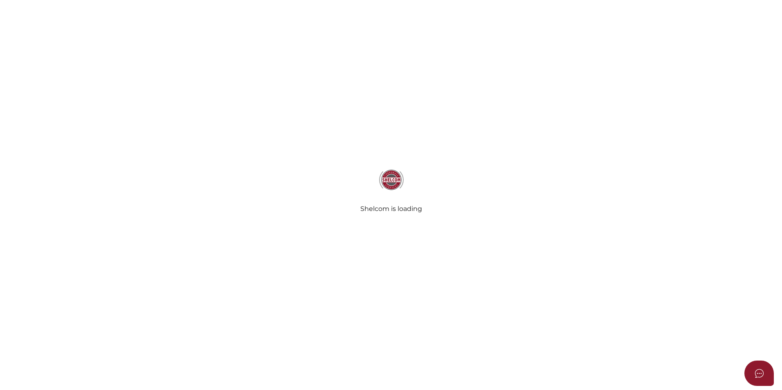
select select "Comb Binding"
select select "No"
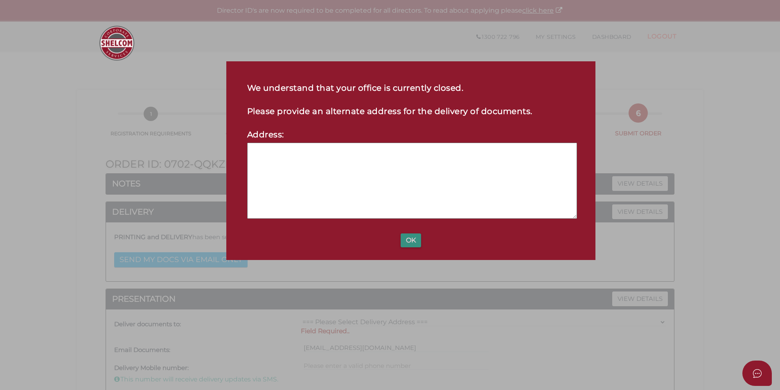
click at [415, 240] on button "OK" at bounding box center [410, 241] width 20 height 14
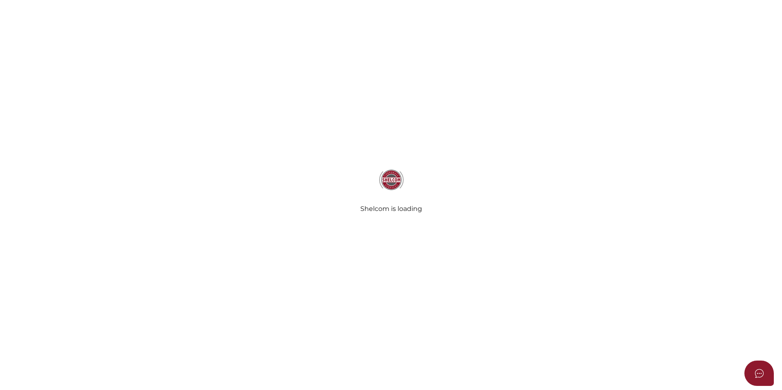
select select "Comb Binding"
select select "No"
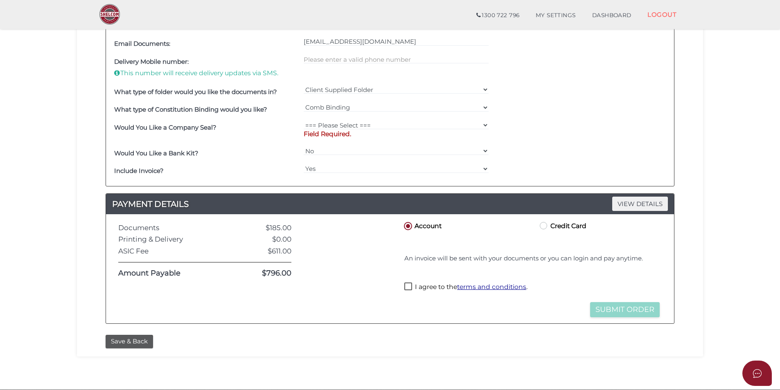
scroll to position [278, 0]
click at [135, 340] on button "Save & Back" at bounding box center [129, 341] width 47 height 13
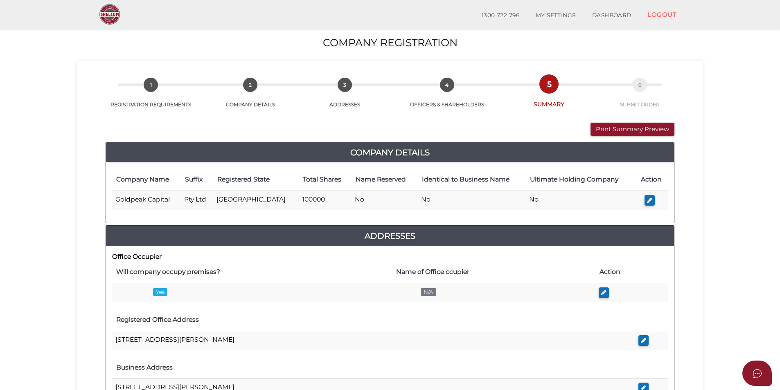
scroll to position [45, 0]
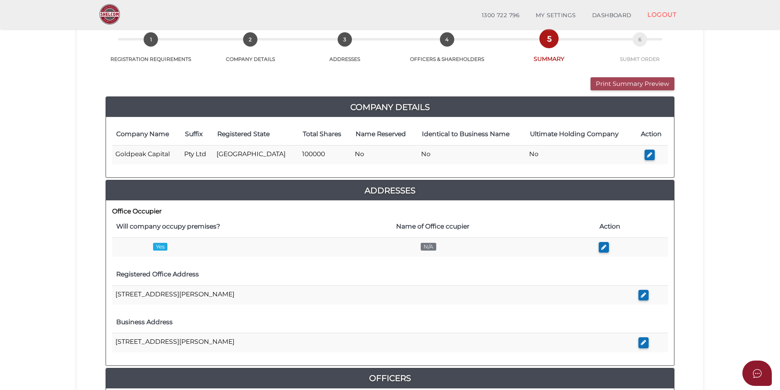
click at [643, 80] on button "Print Summary Preview" at bounding box center [632, 83] width 84 height 13
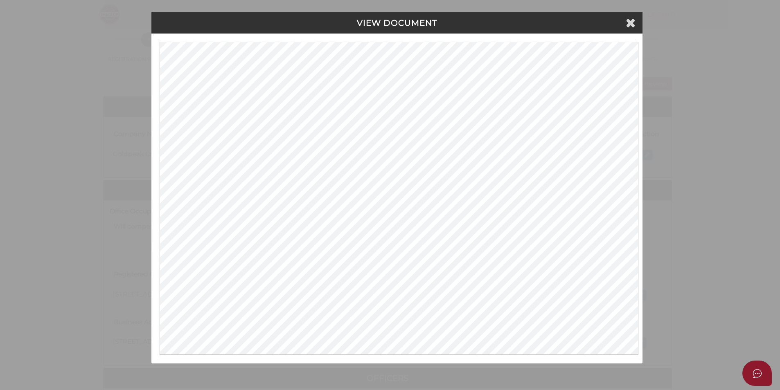
scroll to position [0, 0]
click at [630, 22] on icon at bounding box center [632, 22] width 10 height 12
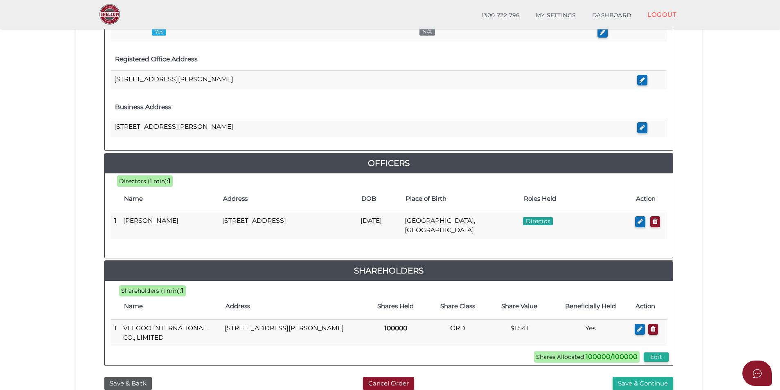
click at [516, 294] on th "Share Value" at bounding box center [518, 307] width 61 height 26
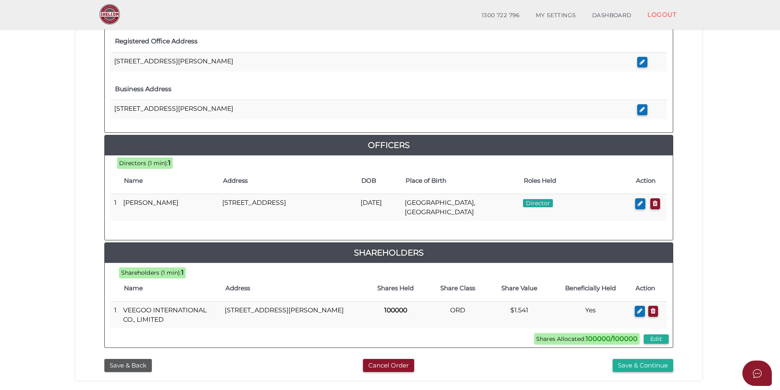
scroll to position [279, 0]
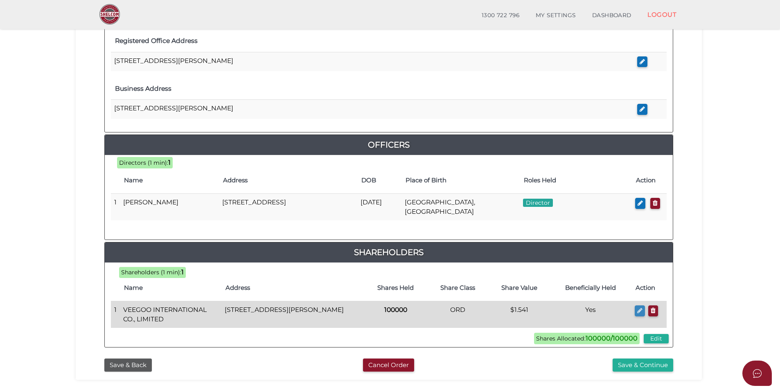
click at [637, 308] on icon "button" at bounding box center [639, 311] width 5 height 6
type input "Flat 2401-16"
type input "Wing Shing Industrial Building,"
type input "26 Ng Fong Street San Po Kong"
type input "Kowloon"
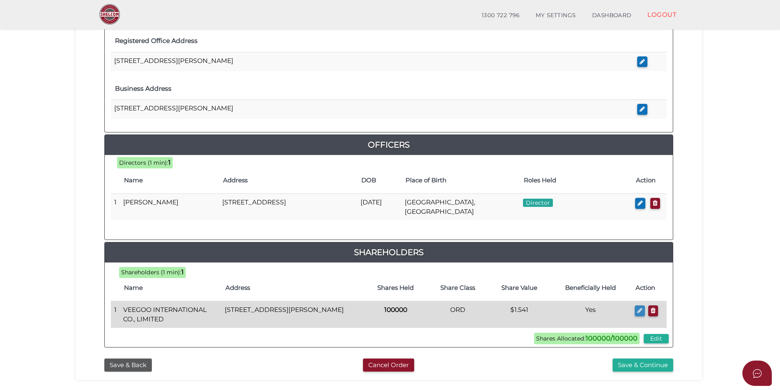
type input "VIC"
select select "[GEOGRAPHIC_DATA]"
type input "100000"
select select
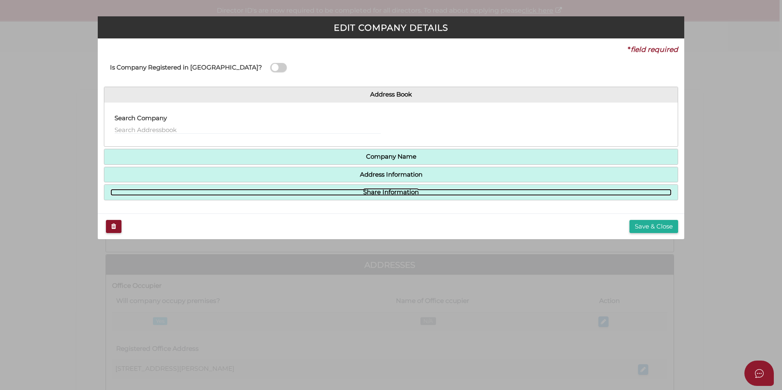
click at [422, 191] on link "Share Information" at bounding box center [390, 192] width 561 height 7
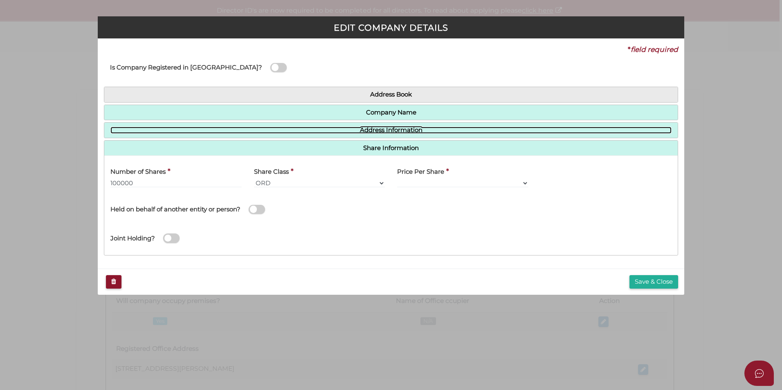
click at [391, 127] on link "Address Information" at bounding box center [390, 130] width 561 height 7
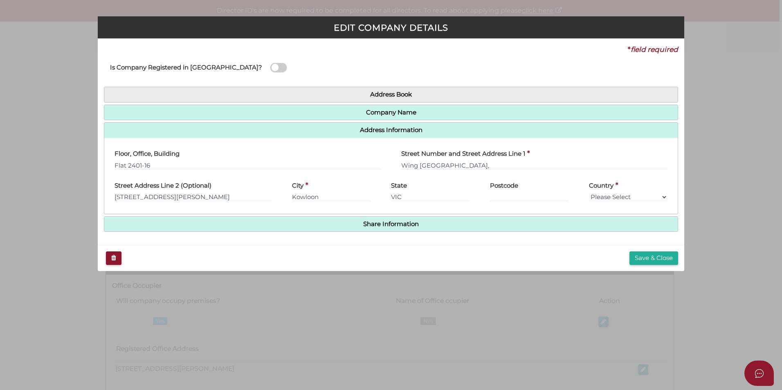
click at [270, 67] on span at bounding box center [278, 67] width 16 height 9
click at [0, 0] on input "checkbox" at bounding box center [0, 0] width 0 height 0
select select
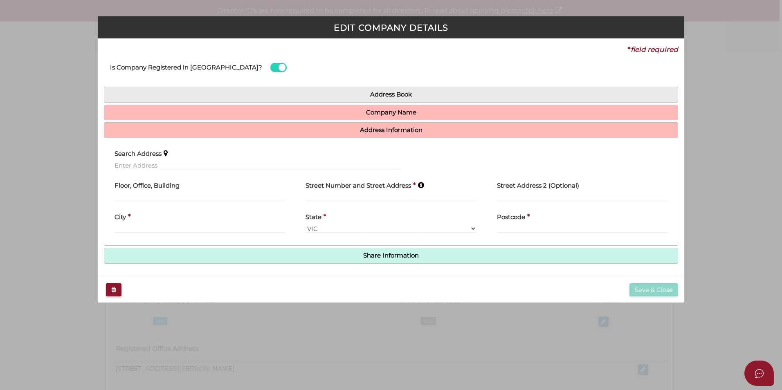
click at [270, 67] on span at bounding box center [278, 67] width 16 height 9
click at [0, 0] on input "checkbox" at bounding box center [0, 0] width 0 height 0
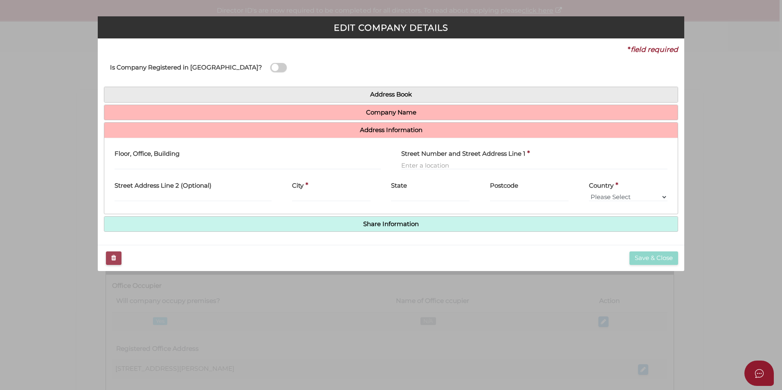
click at [108, 259] on button "Email" at bounding box center [114, 258] width 16 height 13
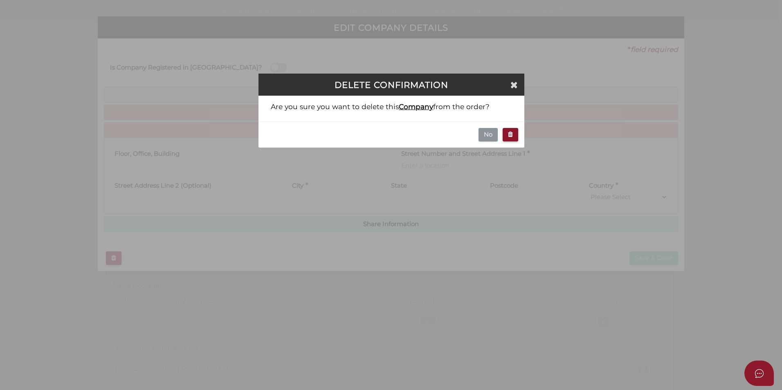
click at [492, 136] on button "No" at bounding box center [488, 134] width 19 height 13
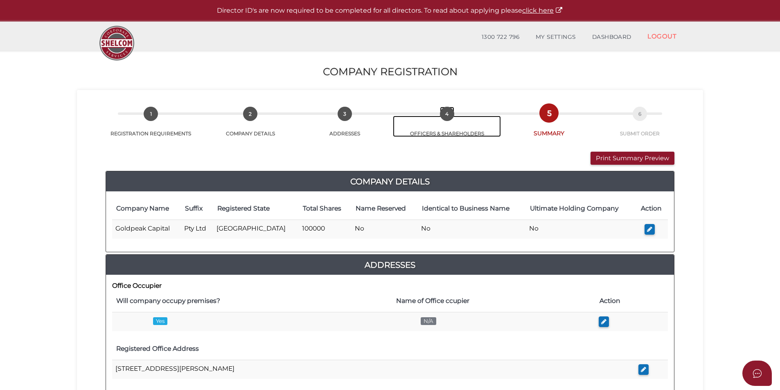
click at [450, 112] on span "4" at bounding box center [447, 114] width 14 height 14
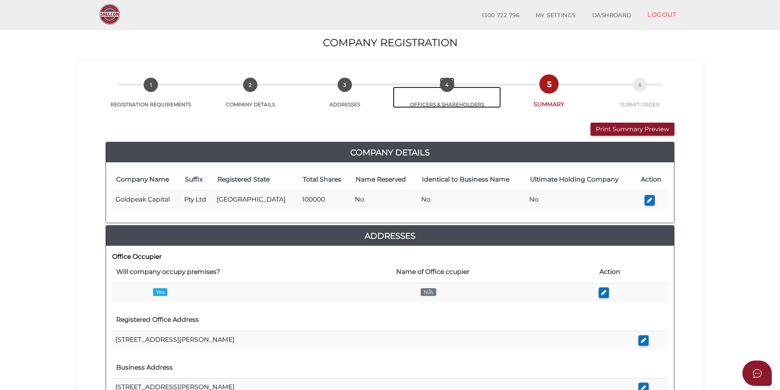
scroll to position [335, 0]
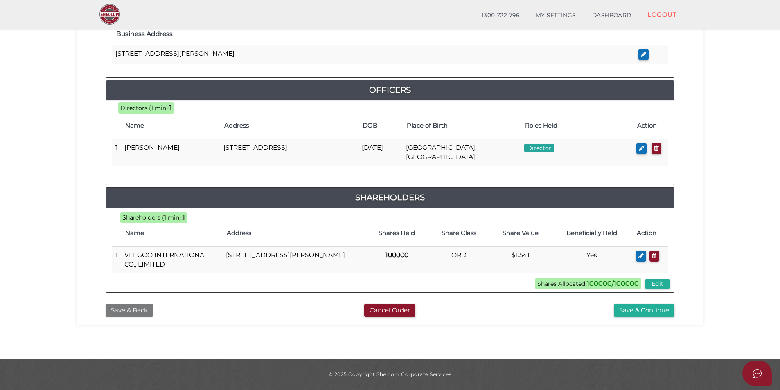
click at [117, 314] on button "Save & Back" at bounding box center [129, 310] width 47 height 13
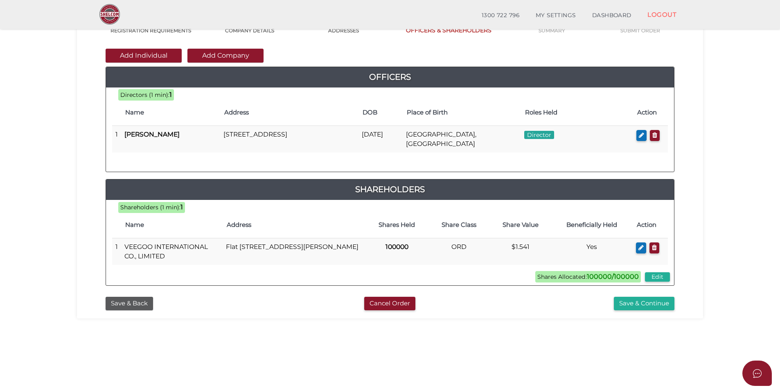
scroll to position [75, 0]
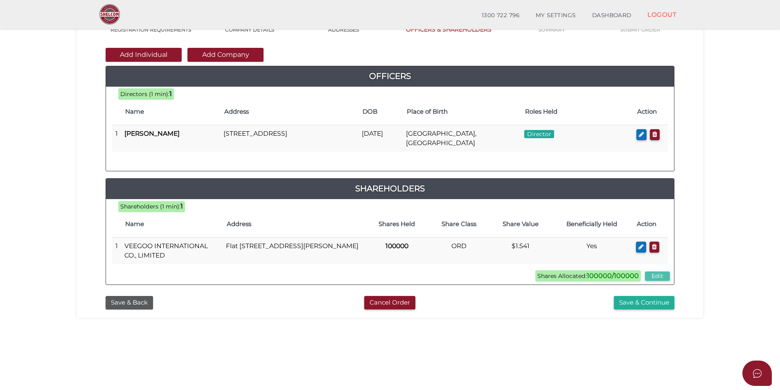
click at [650, 276] on button "Edit" at bounding box center [657, 276] width 25 height 9
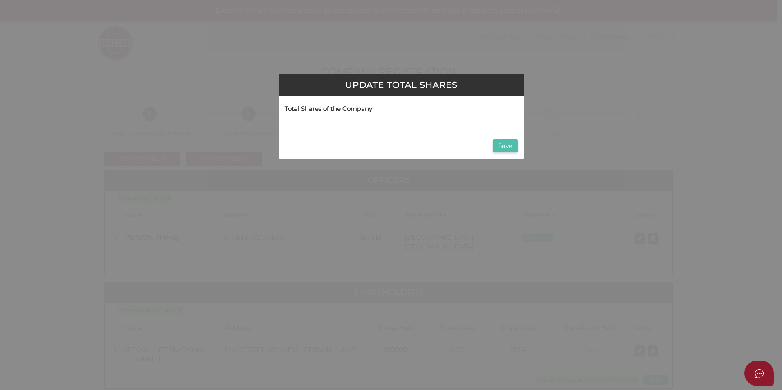
click at [500, 146] on button "Save" at bounding box center [505, 145] width 25 height 13
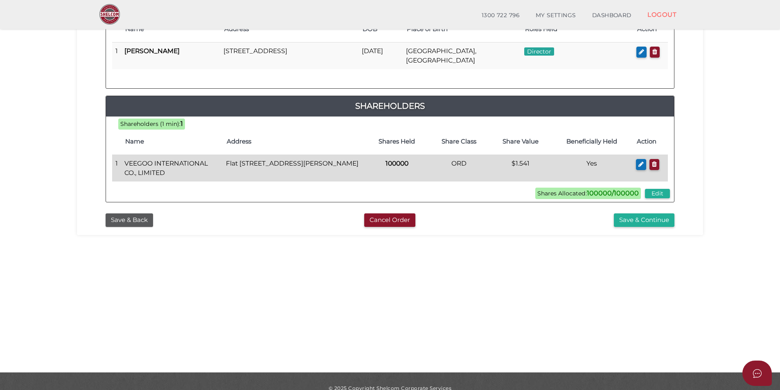
scroll to position [171, 0]
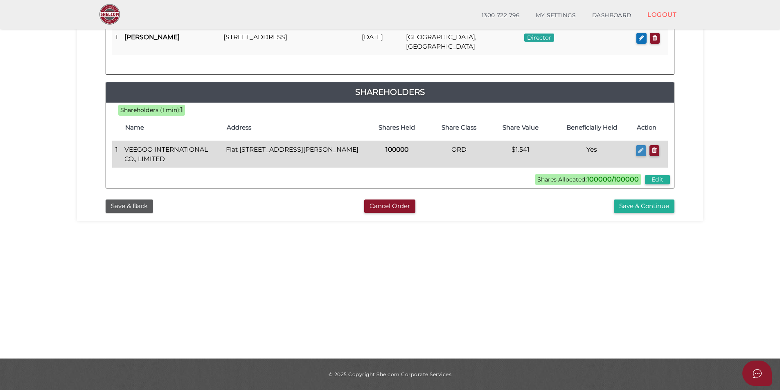
click at [639, 147] on icon "button" at bounding box center [640, 150] width 5 height 6
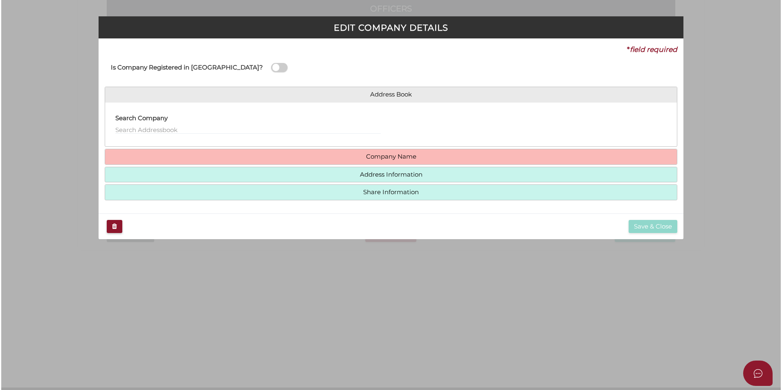
scroll to position [0, 0]
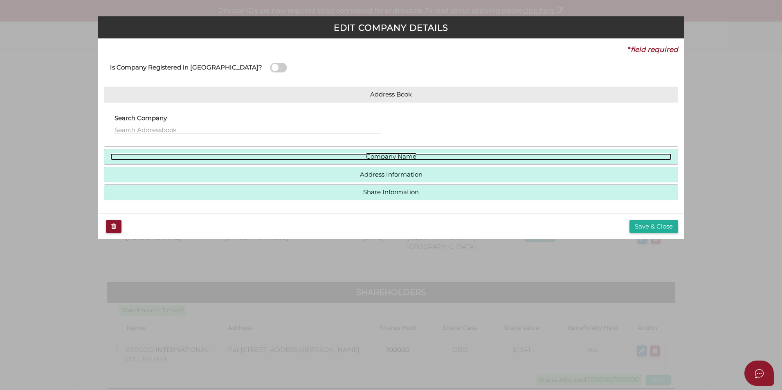
click at [262, 159] on link "Company Name" at bounding box center [390, 156] width 561 height 7
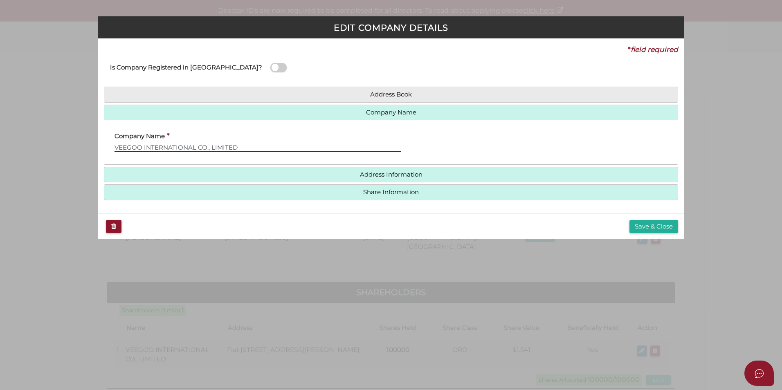
drag, startPoint x: 250, startPoint y: 147, endPoint x: 76, endPoint y: 147, distance: 173.9
drag, startPoint x: 76, startPoint y: 147, endPoint x: 258, endPoint y: 143, distance: 181.7
click at [258, 143] on input "VEEGOO INTERNATIONAL CO., LIMITED" at bounding box center [258, 147] width 287 height 9
drag, startPoint x: 247, startPoint y: 144, endPoint x: 111, endPoint y: 139, distance: 135.9
click at [111, 139] on div "Company Name * VEEGOO INTERNATIONAL CO., LIMITED" at bounding box center [257, 142] width 307 height 32
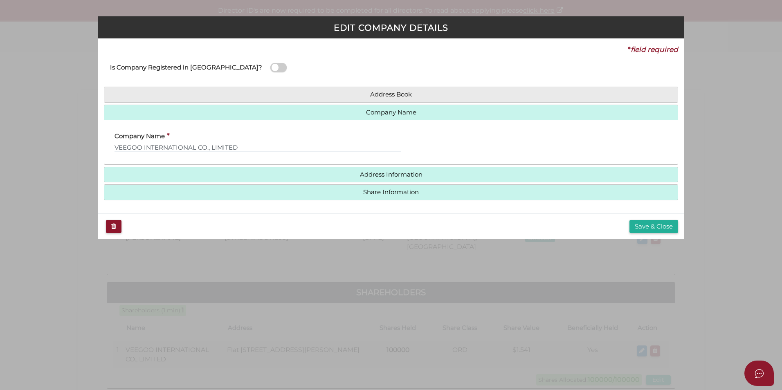
click at [270, 68] on span at bounding box center [278, 67] width 16 height 9
click at [0, 0] on input "checkbox" at bounding box center [0, 0] width 0 height 0
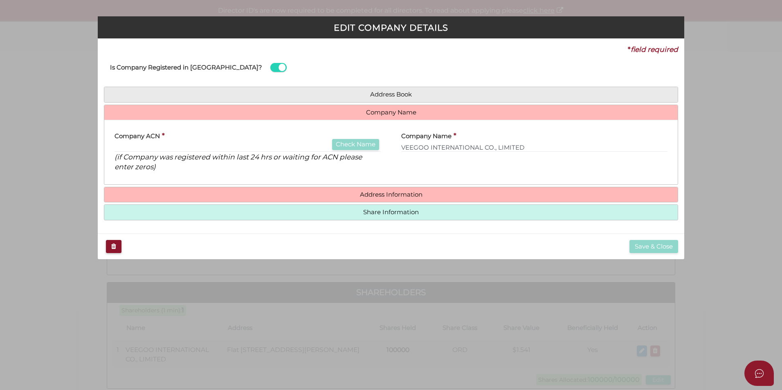
click at [270, 69] on span at bounding box center [278, 67] width 16 height 9
click at [0, 0] on input "checkbox" at bounding box center [0, 0] width 0 height 0
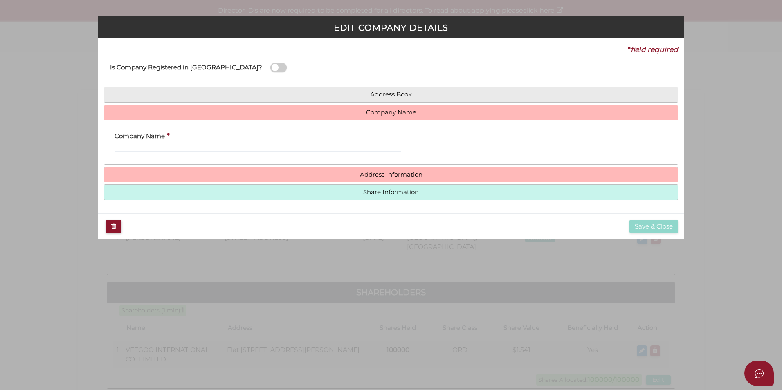
click at [232, 141] on div "Company Name *" at bounding box center [258, 139] width 287 height 26
click at [231, 146] on input "text" at bounding box center [258, 147] width 287 height 9
paste input "VEEGOO INTERNATIONAL CO., LIMITED"
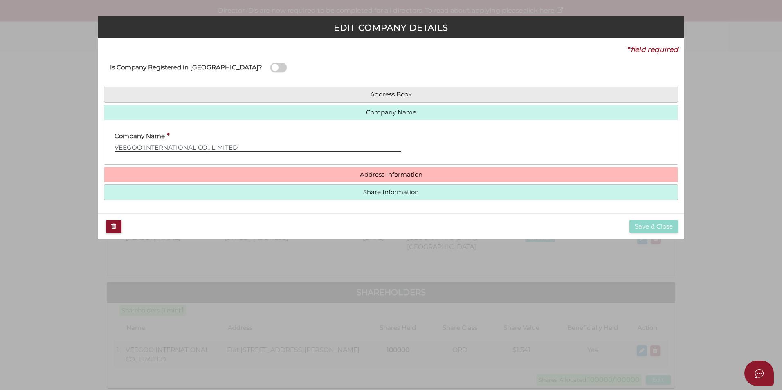
type input "VEEGOO INTERNATIONAL CO., LIMITED"
click at [294, 171] on h4 "Address Information" at bounding box center [390, 174] width 573 height 15
click at [117, 227] on button "Email" at bounding box center [114, 226] width 16 height 13
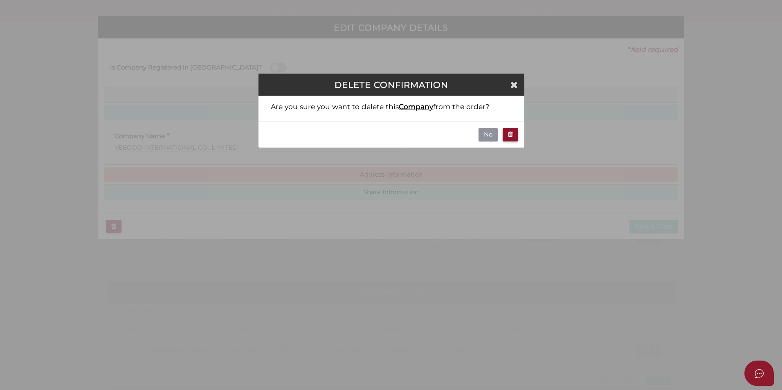
click at [491, 135] on button "No" at bounding box center [488, 134] width 19 height 13
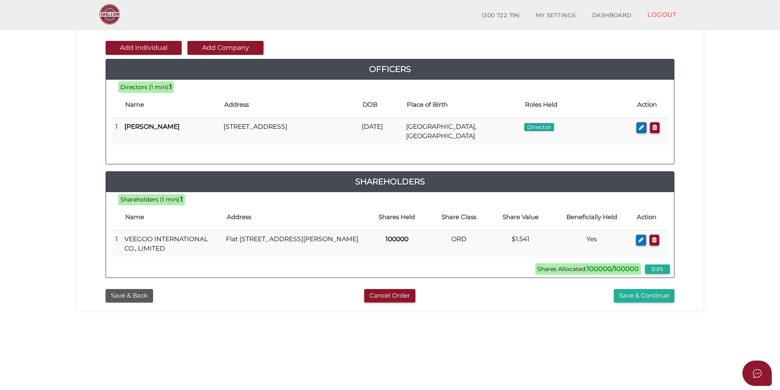
scroll to position [83, 0]
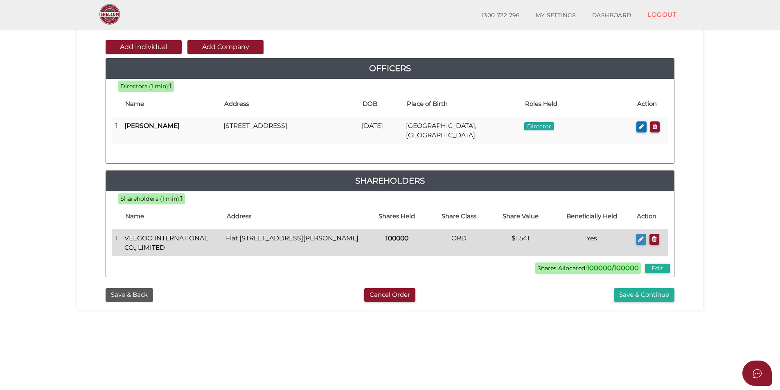
click at [644, 234] on button "button" at bounding box center [641, 239] width 10 height 11
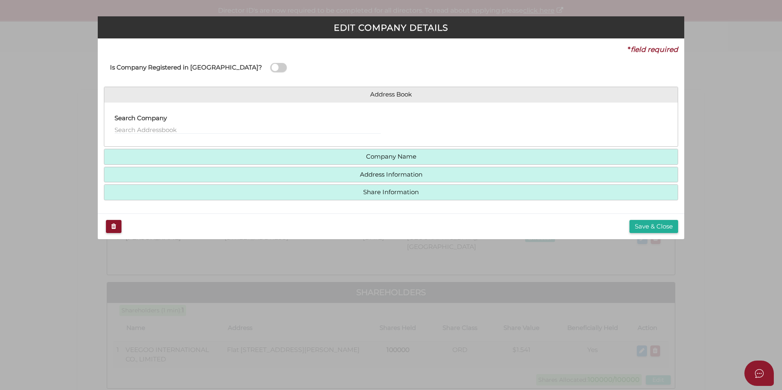
click at [348, 179] on h4 "Address Information" at bounding box center [390, 174] width 573 height 15
click at [383, 168] on h4 "Address Information" at bounding box center [390, 174] width 573 height 15
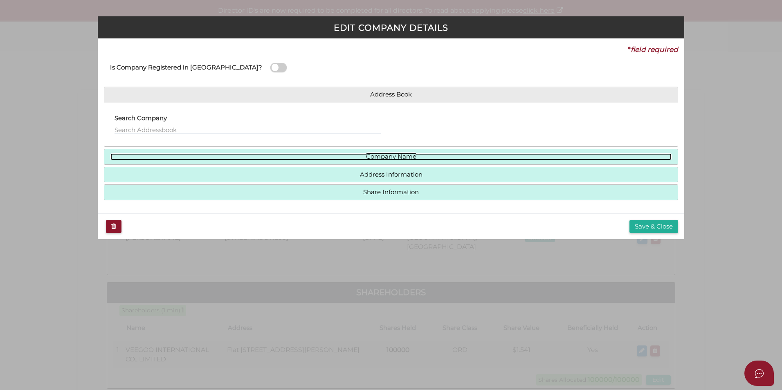
click at [380, 157] on link "Company Name" at bounding box center [390, 156] width 561 height 7
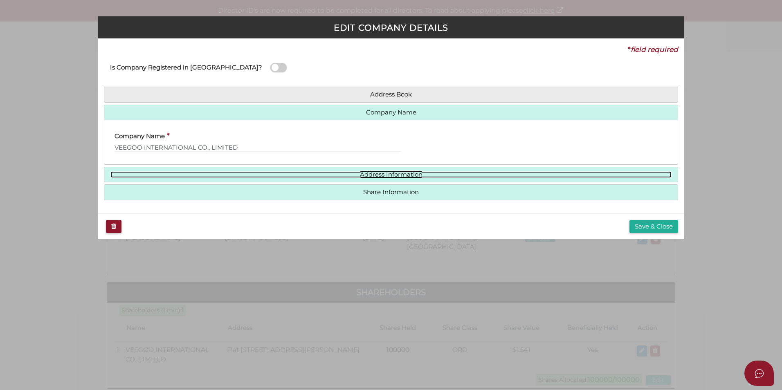
click at [385, 174] on link "Address Information" at bounding box center [390, 174] width 561 height 7
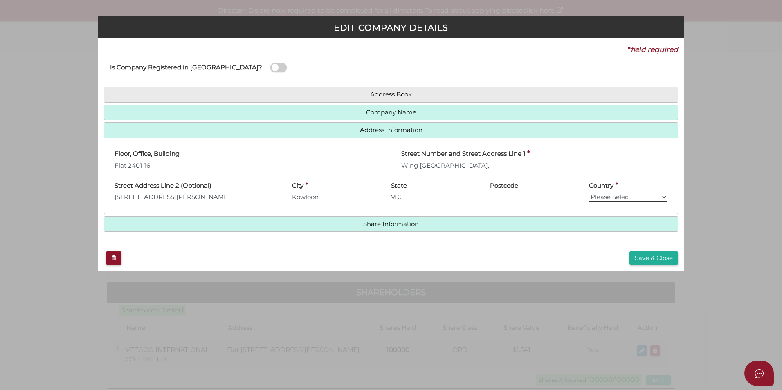
click at [622, 195] on select "Please Select [GEOGRAPHIC_DATA] [GEOGRAPHIC_DATA] [GEOGRAPHIC_DATA] [US_STATE] …" at bounding box center [628, 197] width 79 height 9
select select "[GEOGRAPHIC_DATA]"
click at [589, 193] on select "Please Select [GEOGRAPHIC_DATA] [GEOGRAPHIC_DATA] [GEOGRAPHIC_DATA] [US_STATE] …" at bounding box center [628, 197] width 79 height 9
click at [409, 202] on div "State VIC" at bounding box center [430, 192] width 99 height 32
click at [414, 196] on input "VIC" at bounding box center [430, 197] width 79 height 9
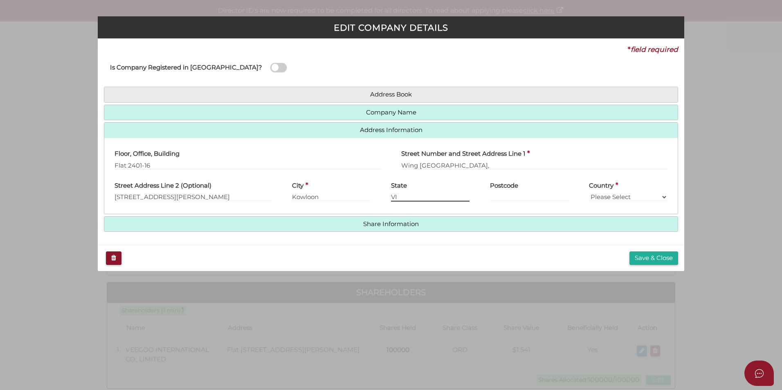
type input "V"
click at [501, 190] on label "Postcode" at bounding box center [504, 184] width 28 height 17
click at [641, 257] on button "Save & Close" at bounding box center [654, 258] width 49 height 13
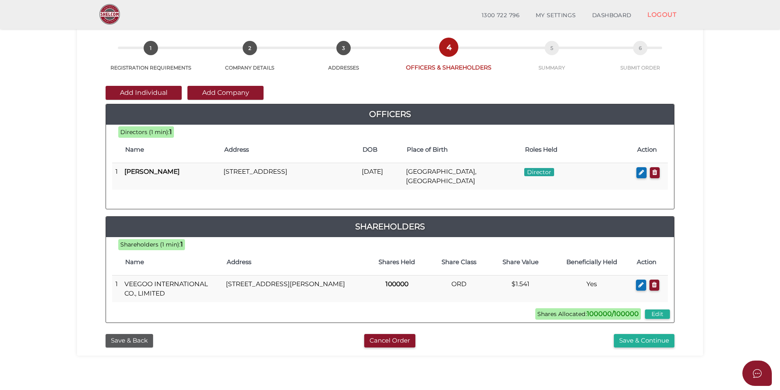
scroll to position [37, 0]
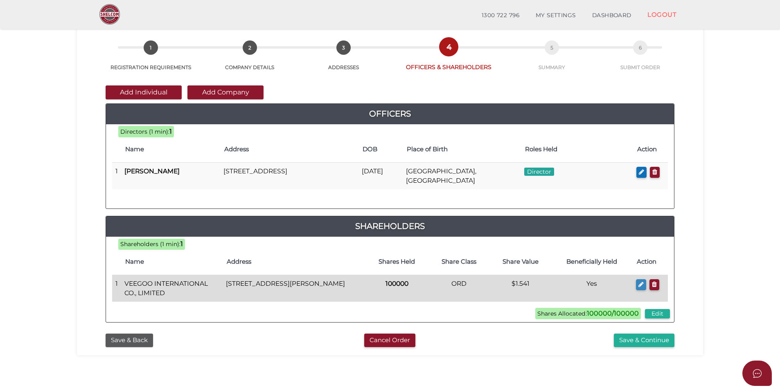
click at [637, 279] on button "button" at bounding box center [641, 284] width 10 height 11
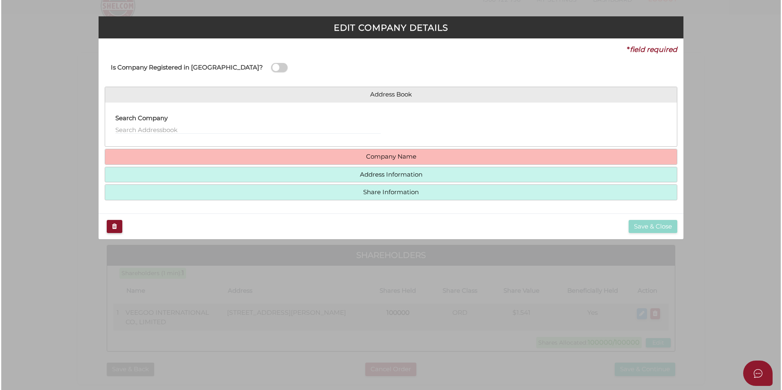
scroll to position [0, 0]
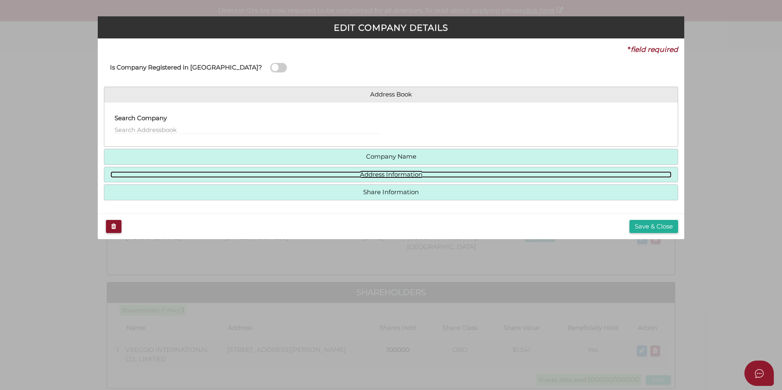
click at [386, 176] on link "Address Information" at bounding box center [390, 174] width 561 height 7
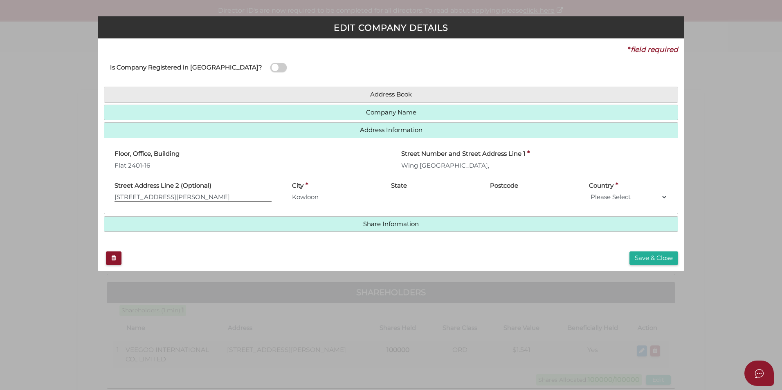
click at [225, 198] on input "[STREET_ADDRESS][PERSON_NAME]" at bounding box center [193, 197] width 157 height 9
click at [325, 199] on input "Kowloon" at bounding box center [331, 197] width 79 height 9
click at [512, 163] on input "Wing Shing Industrial Building," at bounding box center [534, 165] width 266 height 9
type input "Wing [GEOGRAPHIC_DATA]"
click at [659, 259] on button "Save & Close" at bounding box center [654, 258] width 49 height 13
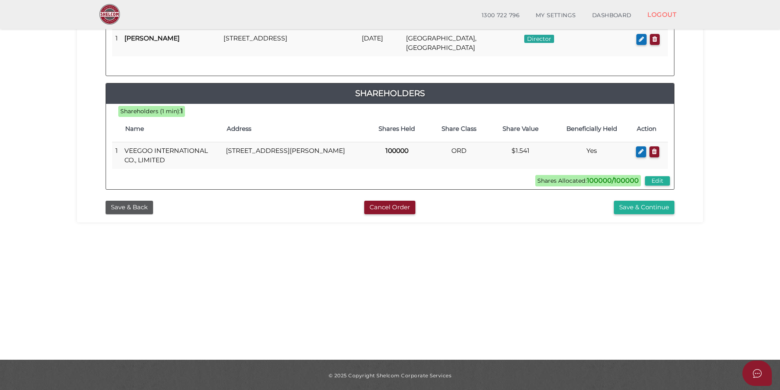
scroll to position [171, 0]
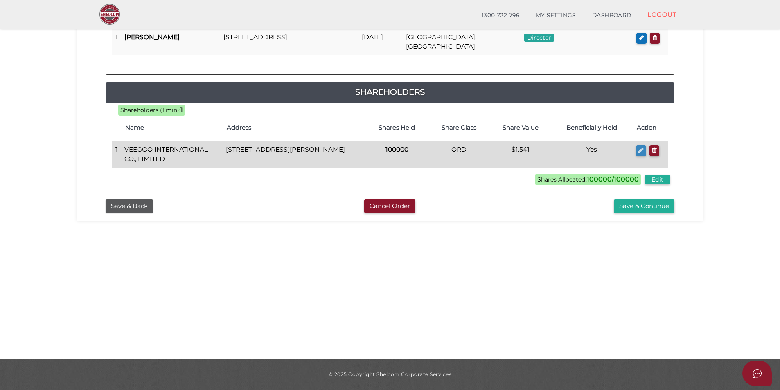
click at [641, 147] on icon "button" at bounding box center [640, 150] width 5 height 6
type input "100000"
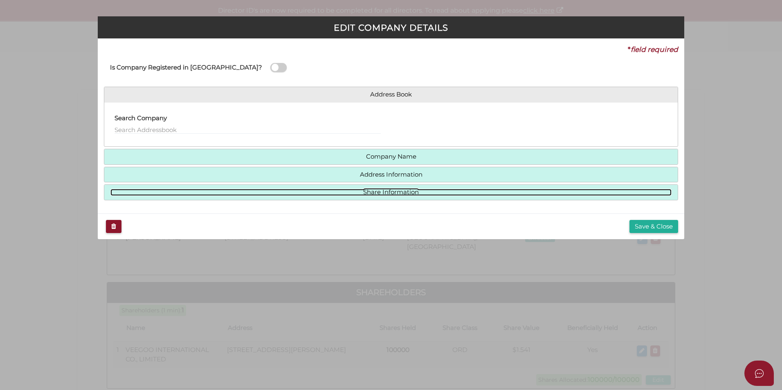
click at [434, 191] on link "Share Information" at bounding box center [390, 192] width 561 height 7
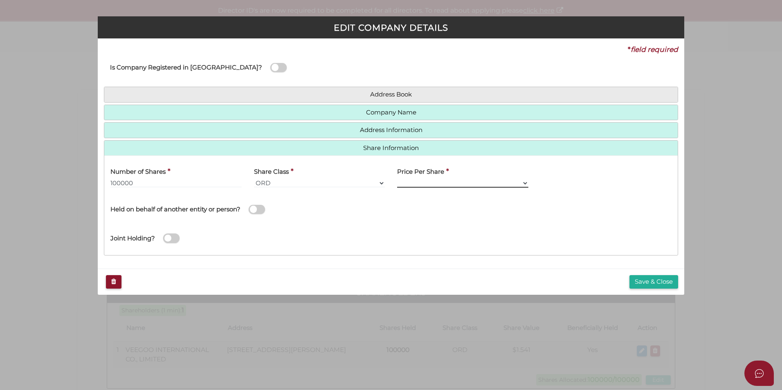
click at [480, 181] on select "$1.00 $0.01 $0.001 $0.0001 $0.10 $0.50 $2.00 $5.00 $10.00 Other" at bounding box center [462, 183] width 131 height 9
select select "Other"
click at [397, 179] on select "$1.00 $0.01 $0.001 $0.0001 $0.10 $0.50 $2.00 $5.00 $10.00 Other" at bounding box center [462, 183] width 131 height 9
type input "1.541"
click at [673, 281] on button "Save & Close" at bounding box center [654, 281] width 49 height 13
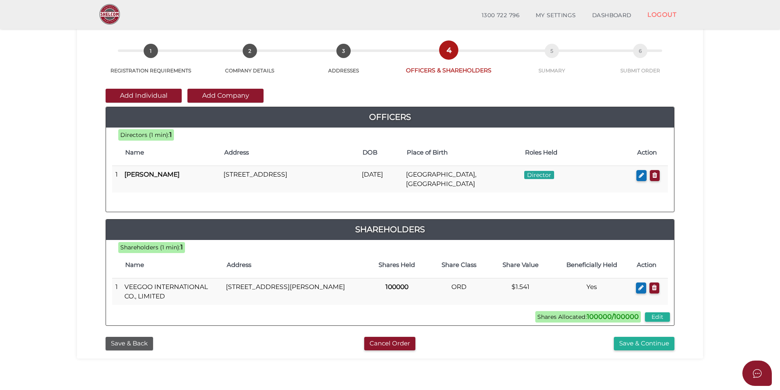
scroll to position [34, 0]
click at [641, 345] on button "Save & Continue" at bounding box center [644, 343] width 61 height 13
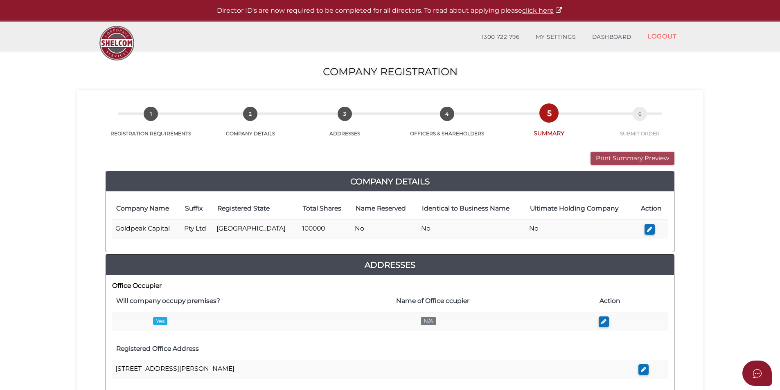
click at [598, 156] on button "Print Summary Preview" at bounding box center [632, 158] width 84 height 13
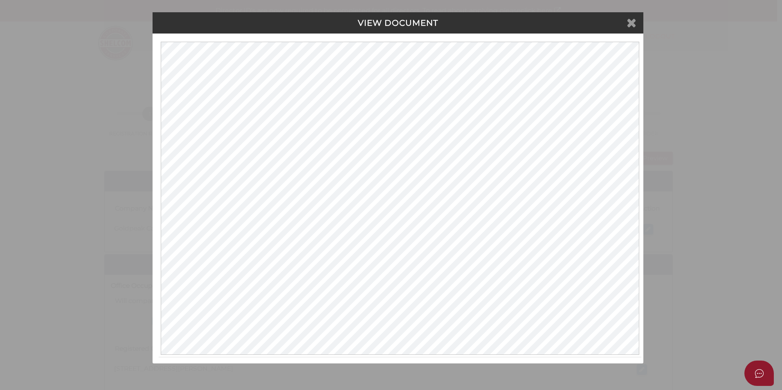
click at [632, 21] on icon at bounding box center [632, 22] width 10 height 12
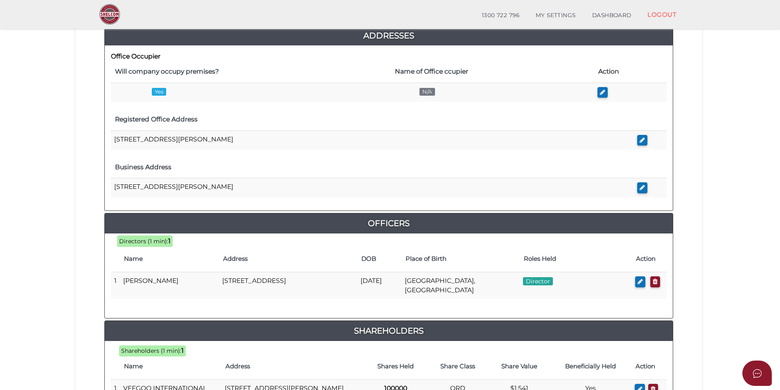
scroll to position [335, 0]
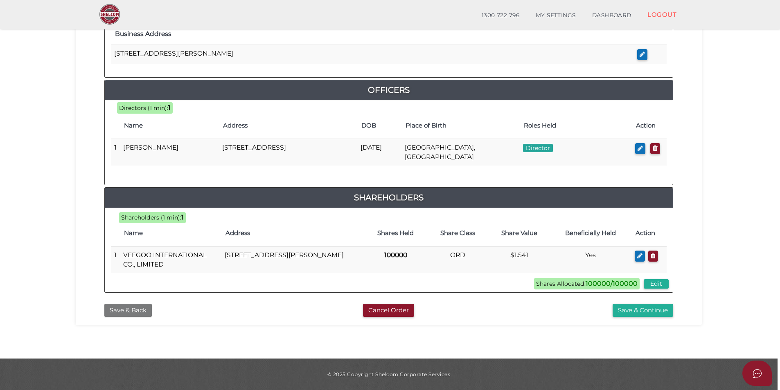
click at [129, 313] on button "Save & Back" at bounding box center [127, 310] width 47 height 13
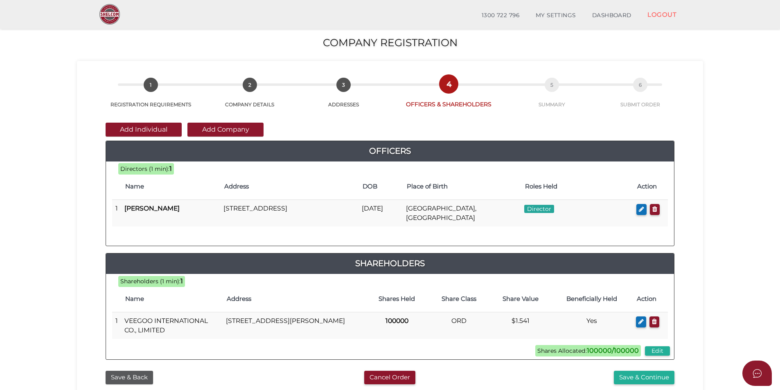
scroll to position [38, 0]
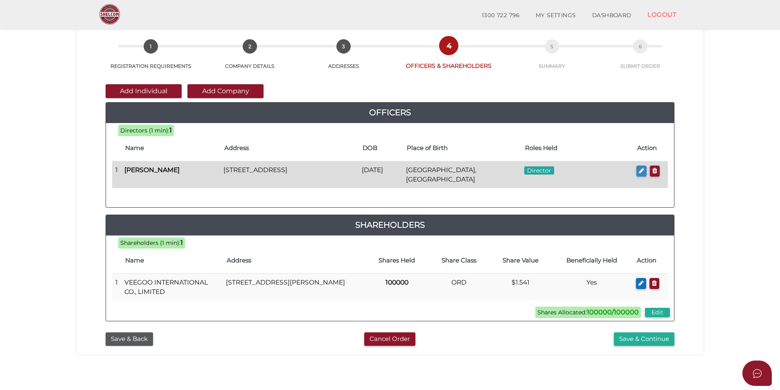
click at [638, 174] on button "button" at bounding box center [641, 171] width 10 height 11
checkbox input "true"
type input "36620910667328"
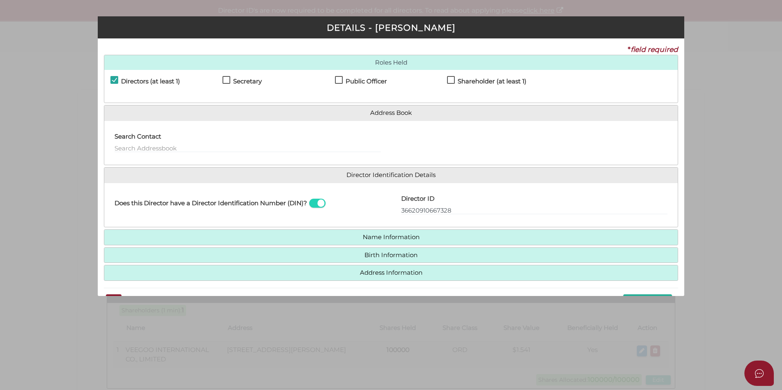
scroll to position [24, 0]
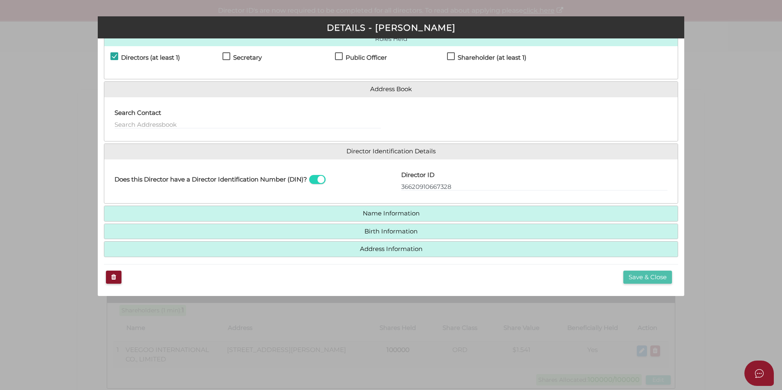
click at [648, 276] on button "Save & Close" at bounding box center [647, 277] width 49 height 13
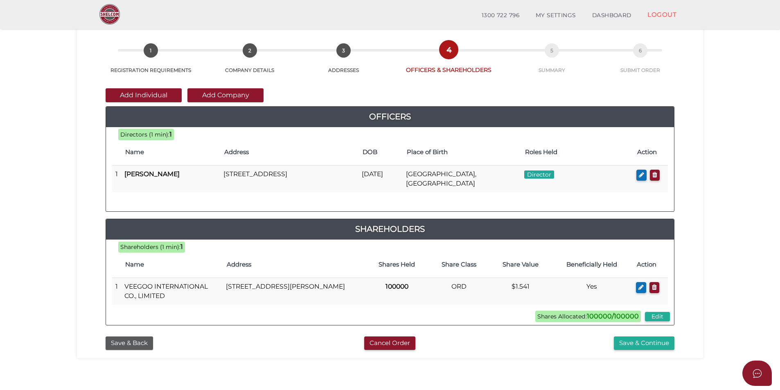
scroll to position [171, 0]
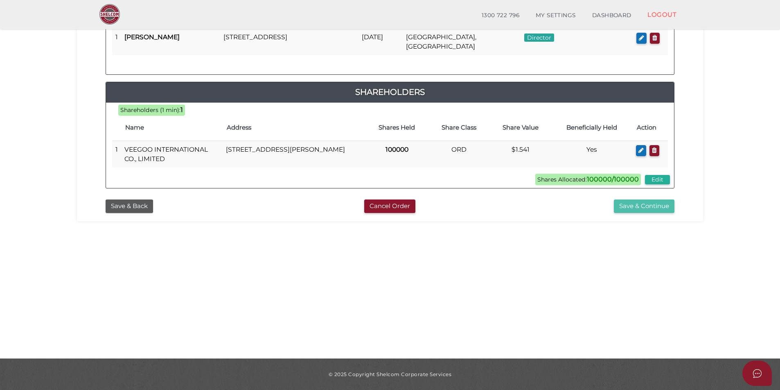
click at [633, 209] on button "Save & Continue" at bounding box center [644, 206] width 61 height 13
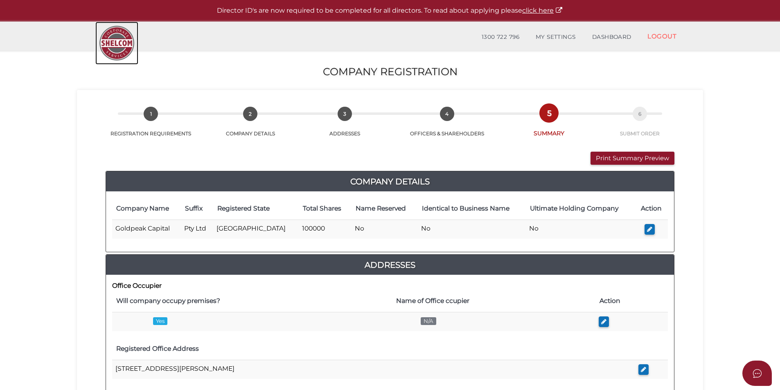
click at [126, 45] on img at bounding box center [116, 43] width 43 height 43
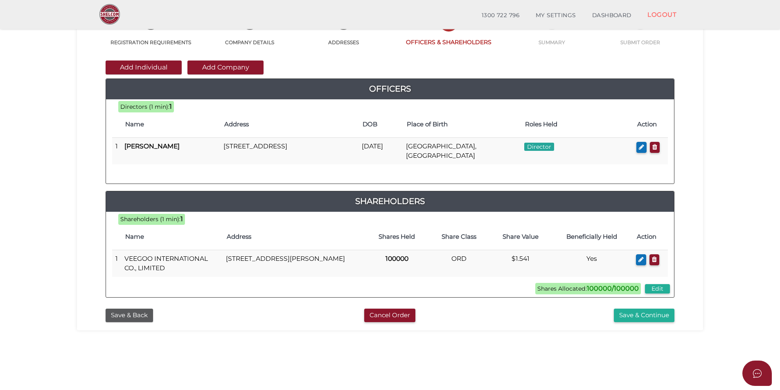
scroll to position [63, 0]
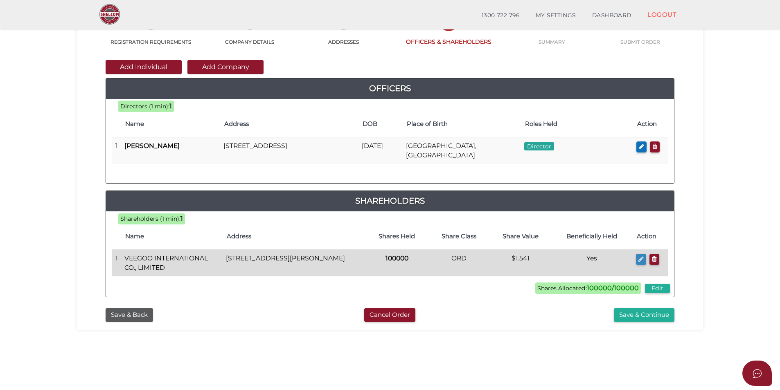
click at [639, 256] on icon "button" at bounding box center [640, 259] width 5 height 6
type input "Flat 2401-16"
type input "Wing [GEOGRAPHIC_DATA]"
type input "26 Ng Fong Street San Po Kong"
type input "Kowloon"
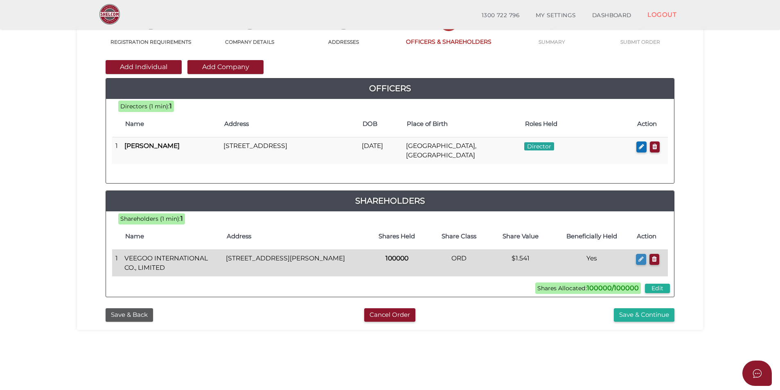
select select "Hong Kong"
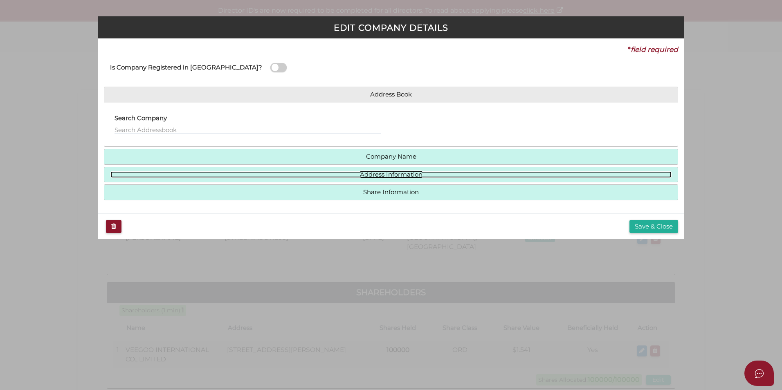
click at [412, 171] on link "Address Information" at bounding box center [390, 174] width 561 height 7
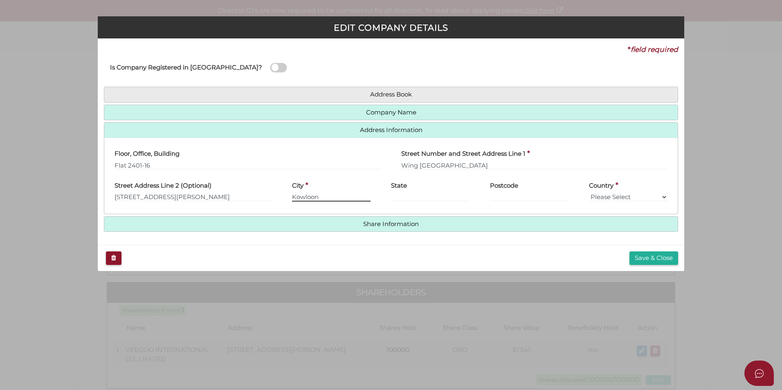
drag, startPoint x: 323, startPoint y: 196, endPoint x: 283, endPoint y: 194, distance: 39.7
click at [283, 194] on div "City * Kowloon" at bounding box center [331, 192] width 99 height 32
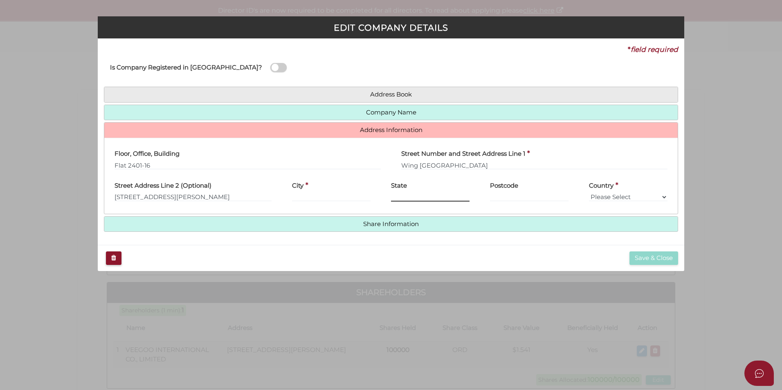
click at [410, 197] on input "text" at bounding box center [430, 197] width 79 height 9
paste input "Kowloon"
type input "Kowloon"
drag, startPoint x: 220, startPoint y: 198, endPoint x: 172, endPoint y: 199, distance: 48.3
click at [172, 199] on input "26 Ng Fong Street San Po Kong" at bounding box center [193, 197] width 157 height 9
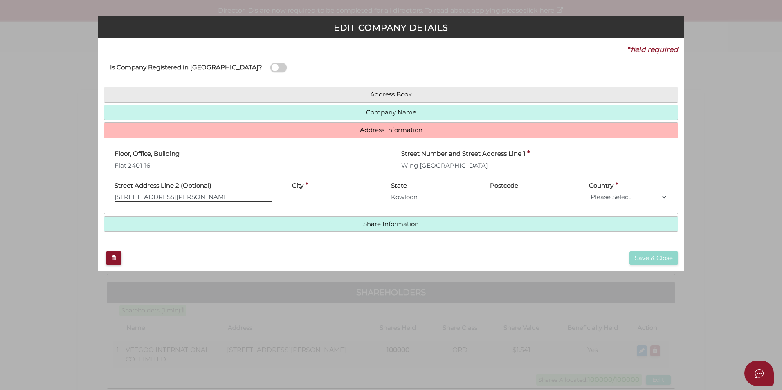
type input "26 Ng Fong Street"
click at [306, 196] on input "text" at bounding box center [331, 197] width 79 height 9
paste input "San Po Kong"
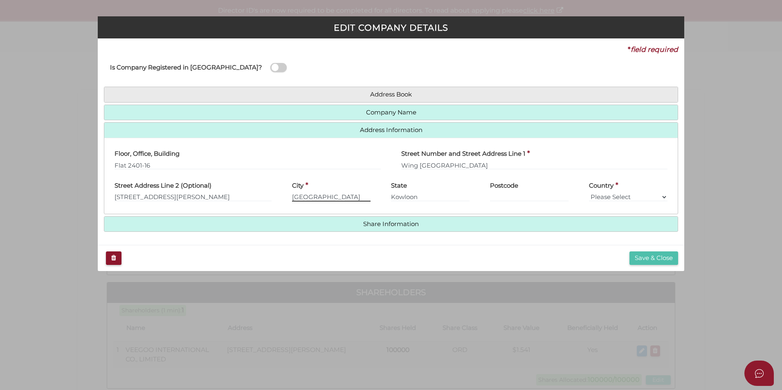
type input "San Po Kong"
click at [663, 259] on button "Save & Close" at bounding box center [654, 258] width 49 height 13
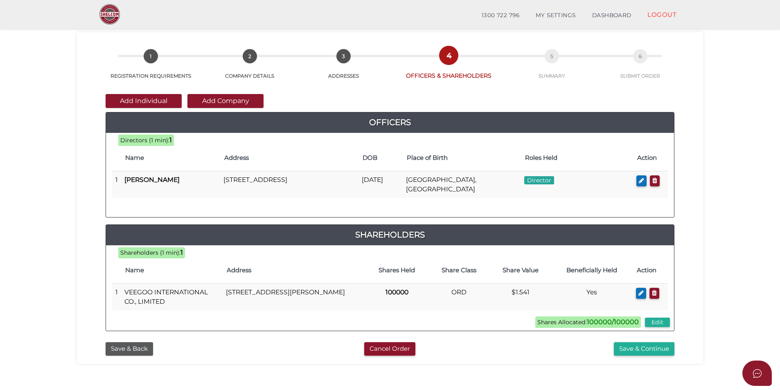
scroll to position [28, 0]
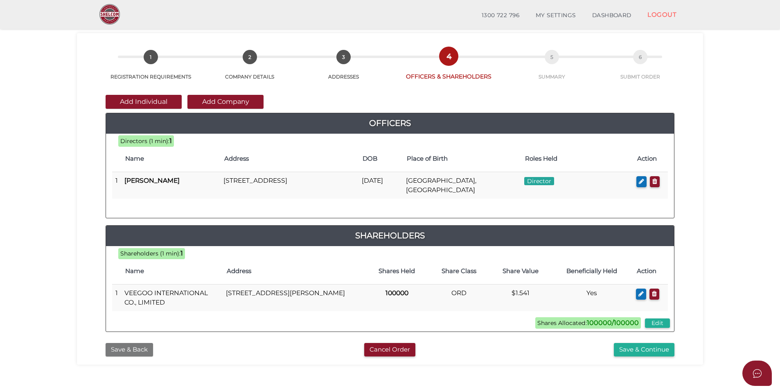
click at [135, 350] on button "Save & Back" at bounding box center [129, 349] width 47 height 13
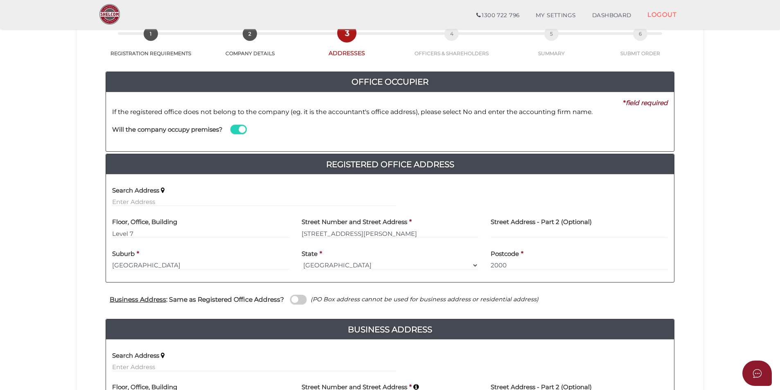
scroll to position [49, 0]
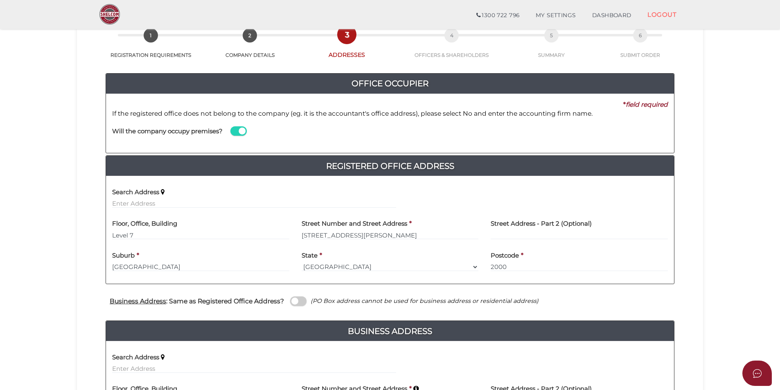
click at [238, 130] on span at bounding box center [238, 130] width 16 height 9
click at [0, 0] on input "checkbox" at bounding box center [0, 0] width 0 height 0
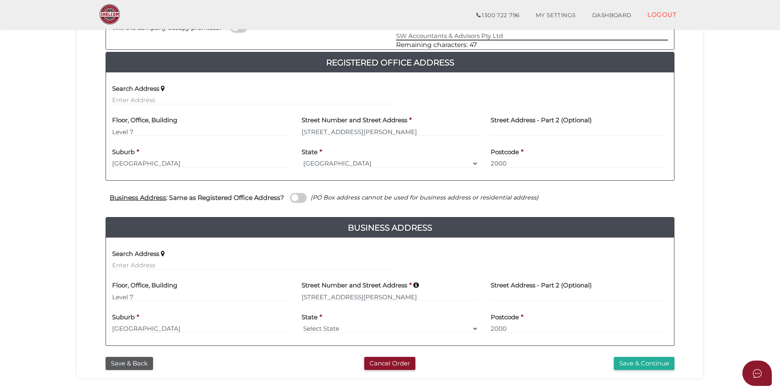
scroll to position [206, 0]
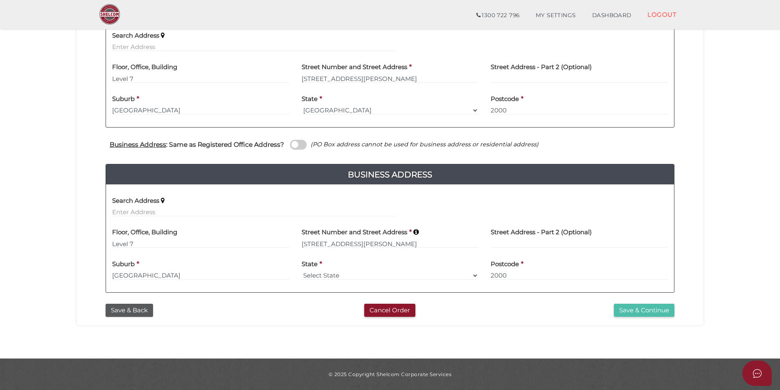
type input "SW Accountants & Advisors Pty Ltd"
click at [632, 311] on button "Save & Continue" at bounding box center [644, 310] width 61 height 13
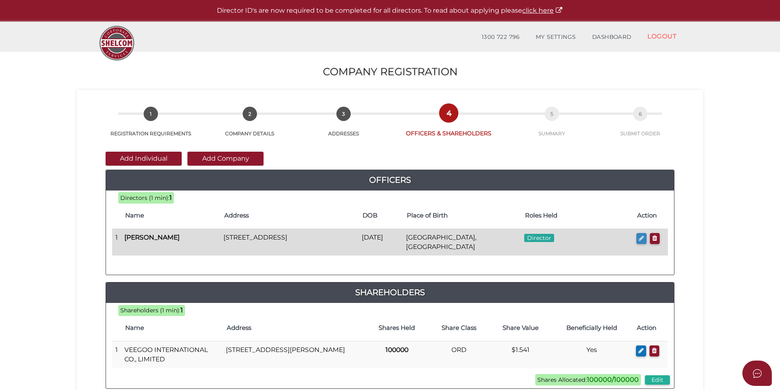
click at [639, 236] on icon "button" at bounding box center [641, 238] width 5 height 6
checkbox input "true"
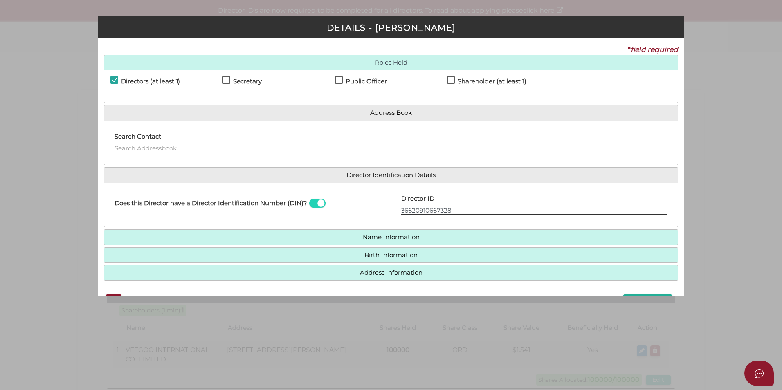
click at [401, 211] on input "36620910667328" at bounding box center [534, 210] width 266 height 9
click at [467, 210] on input "036620910667328" at bounding box center [534, 210] width 266 height 9
type input "036620910667328"
drag, startPoint x: 458, startPoint y: 210, endPoint x: 384, endPoint y: 211, distance: 73.6
click at [384, 211] on div "Does this Director have a Director Identification Number (DIN)? Director ID 036…" at bounding box center [390, 205] width 573 height 32
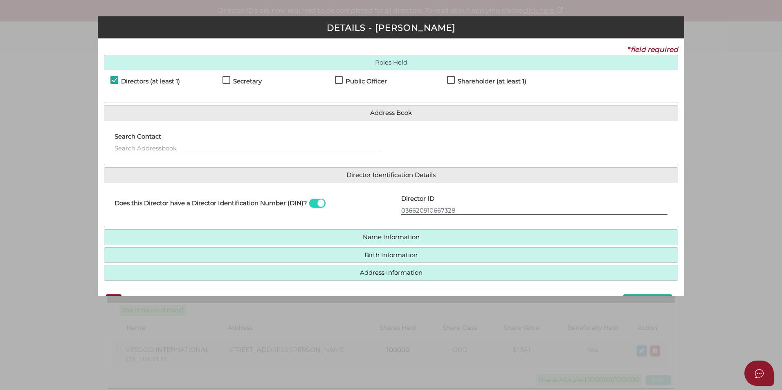
scroll to position [24, 0]
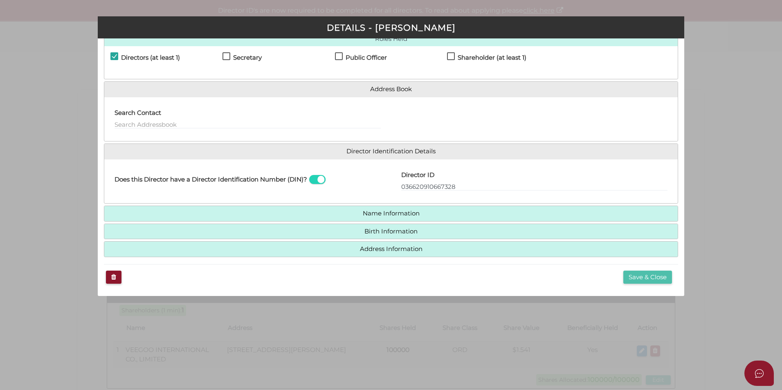
click at [655, 278] on button "Save & Close" at bounding box center [647, 277] width 49 height 13
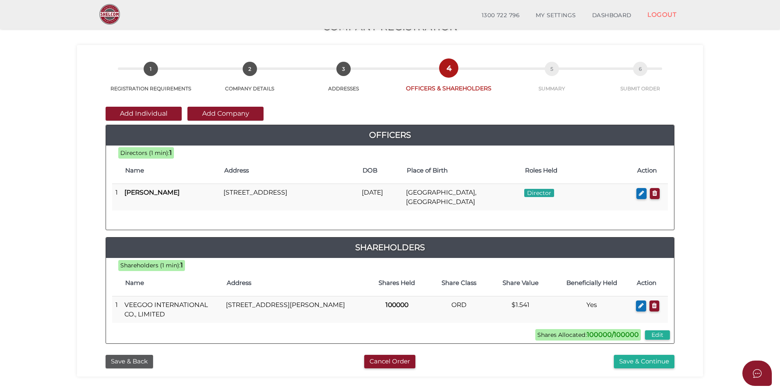
scroll to position [16, 0]
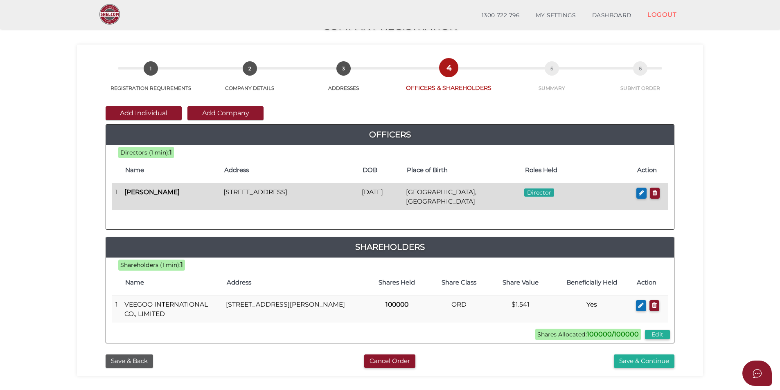
click at [633, 193] on td at bounding box center [650, 197] width 35 height 27
click at [639, 193] on icon "button" at bounding box center [641, 193] width 5 height 6
checkbox input "true"
type input "36620910667328"
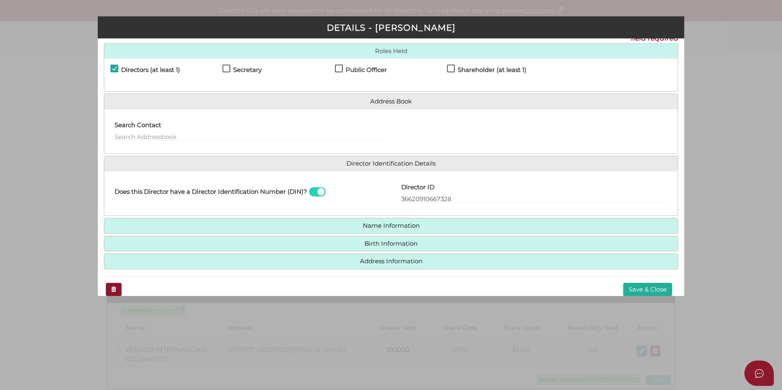
scroll to position [12, 0]
click at [648, 286] on button "Save & Close" at bounding box center [647, 289] width 49 height 13
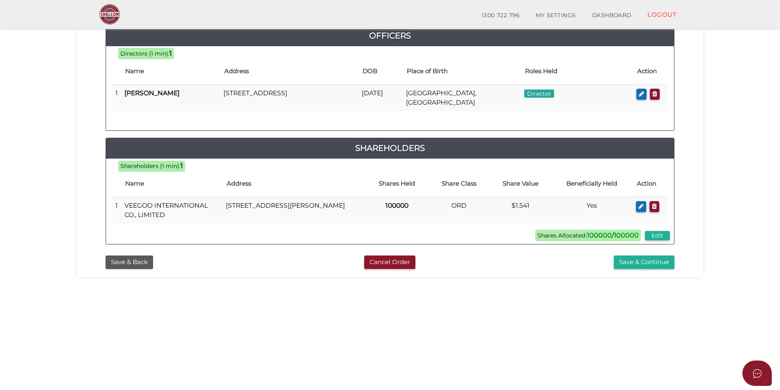
scroll to position [116, 0]
click at [642, 260] on button "Save & Continue" at bounding box center [644, 261] width 61 height 13
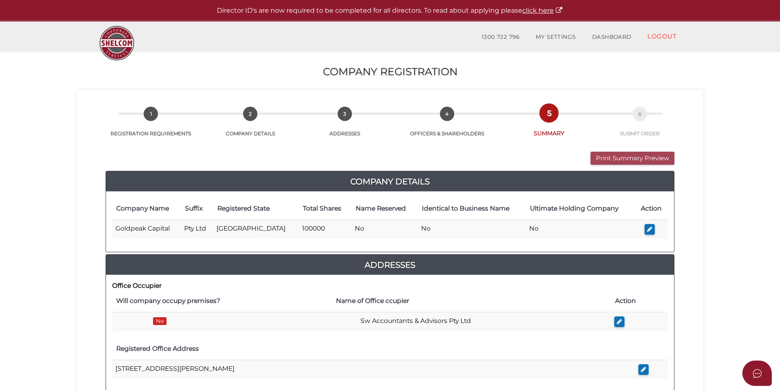
click at [607, 158] on button "Print Summary Preview" at bounding box center [632, 158] width 84 height 13
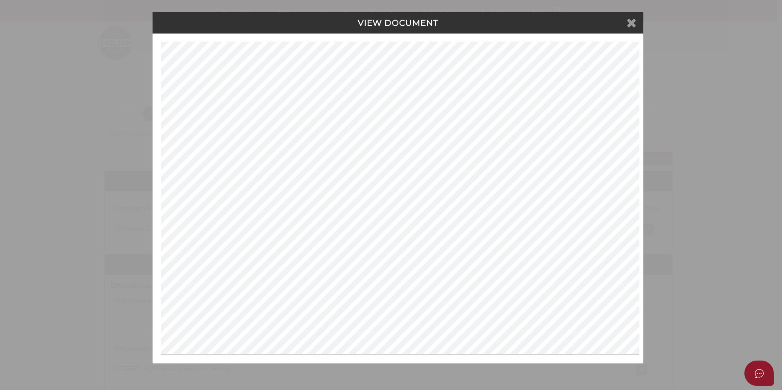
click at [636, 27] on icon at bounding box center [632, 22] width 10 height 12
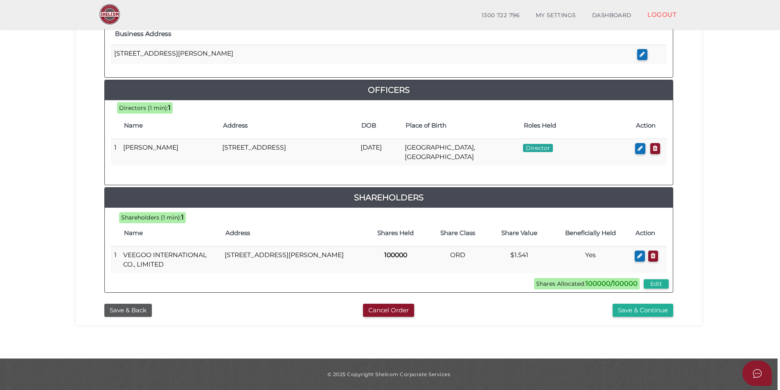
scroll to position [335, 0]
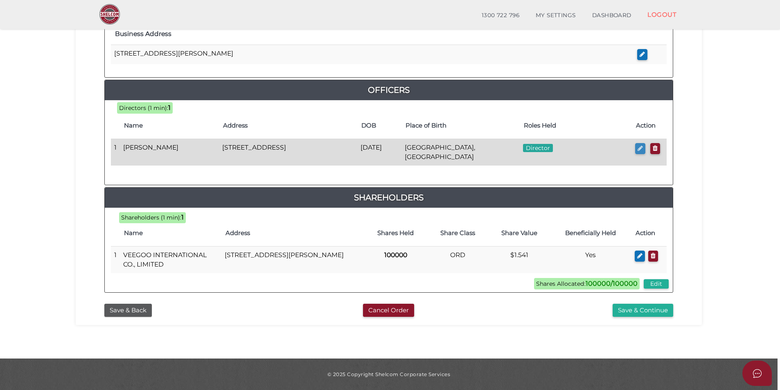
click at [640, 145] on icon "button" at bounding box center [639, 148] width 5 height 6
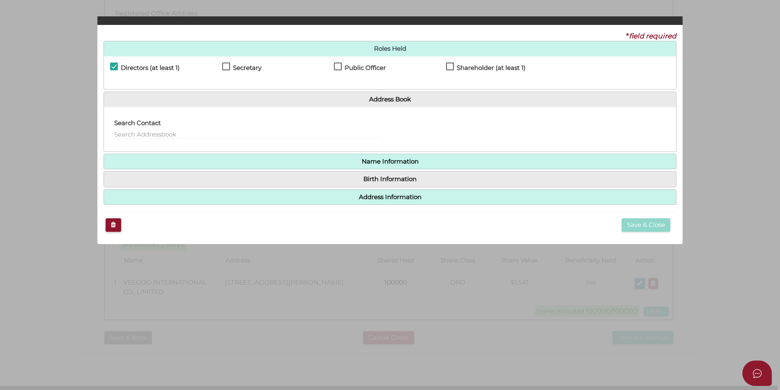
checkbox input "true"
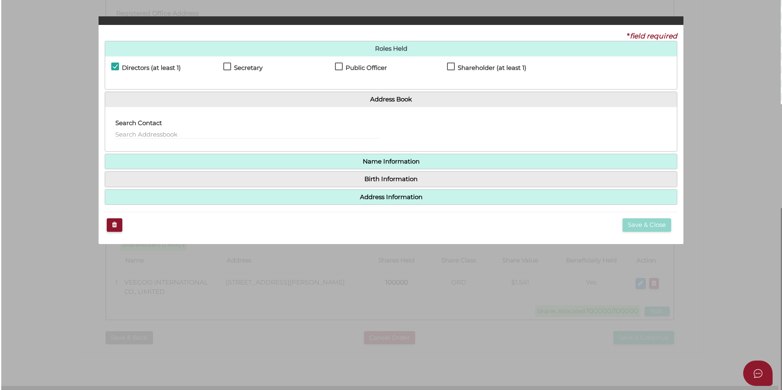
scroll to position [0, 0]
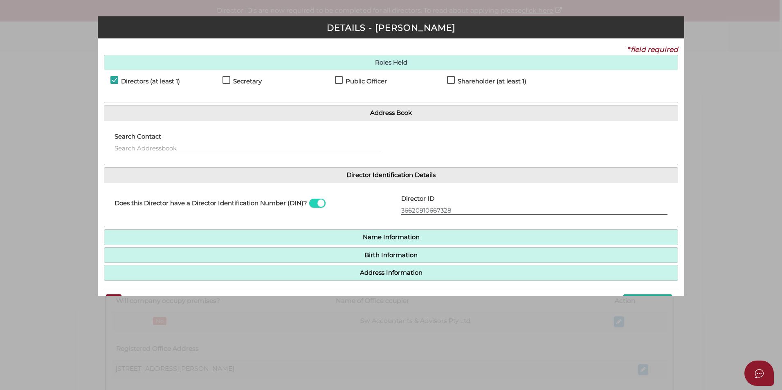
click at [401, 211] on input "36620910667328" at bounding box center [534, 210] width 266 height 9
type input "036620910667328"
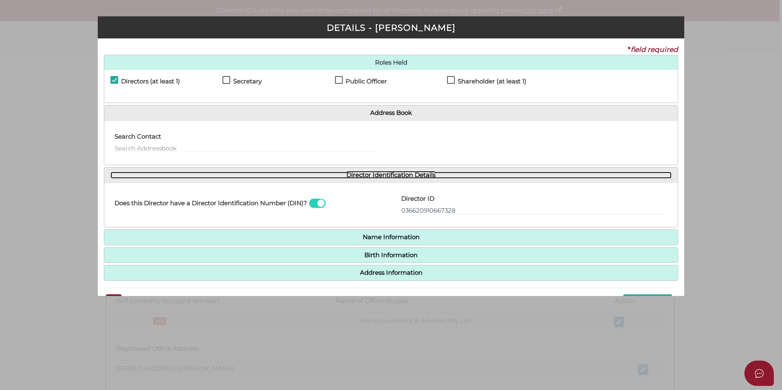
click at [495, 178] on link "Director Identification Details" at bounding box center [390, 175] width 561 height 7
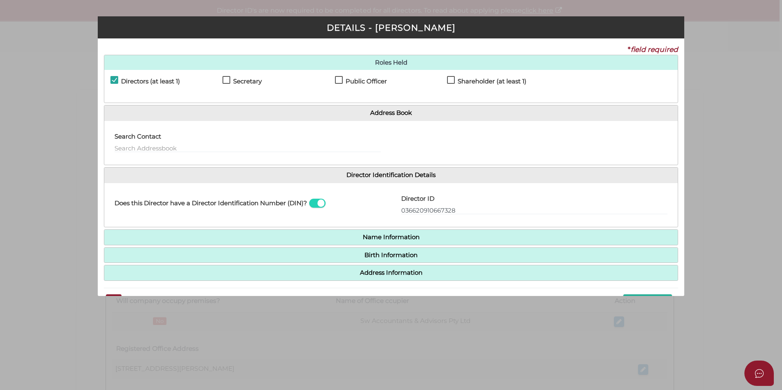
click at [314, 241] on h4 "Name Information" at bounding box center [390, 237] width 573 height 15
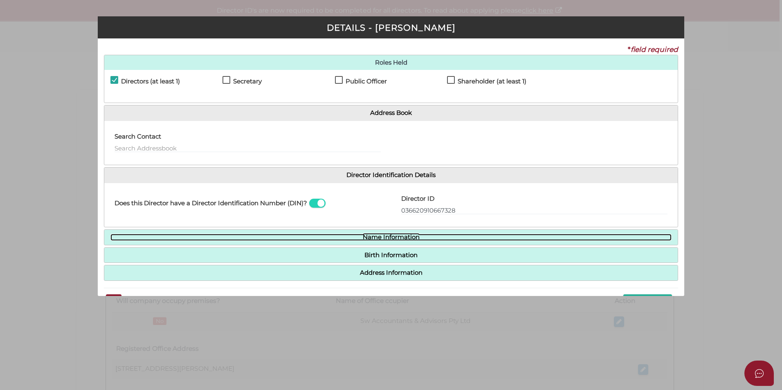
click at [322, 239] on link "Name Information" at bounding box center [390, 237] width 561 height 7
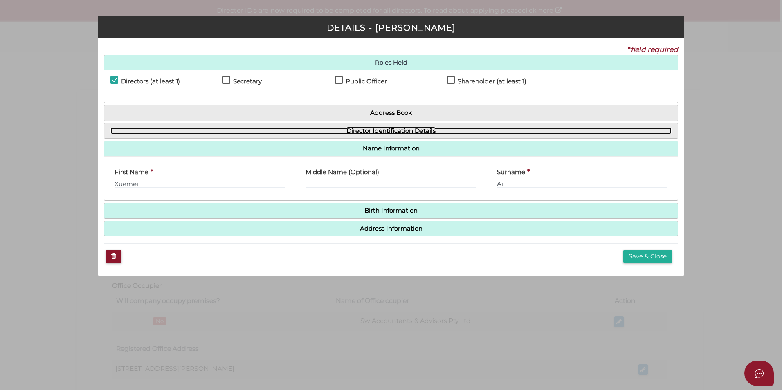
click at [387, 128] on link "Director Identification Details" at bounding box center [390, 131] width 561 height 7
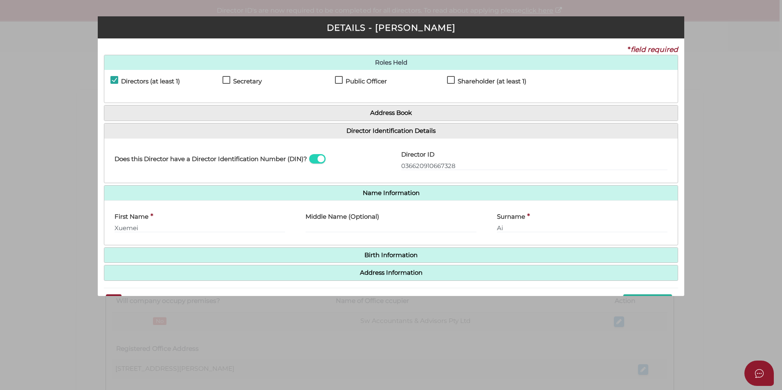
click at [701, 115] on div "Pty Ltd DETAILS - [PERSON_NAME] * field required Roles Held Directors (at least…" at bounding box center [391, 195] width 782 height 390
